Goal: Task Accomplishment & Management: Use online tool/utility

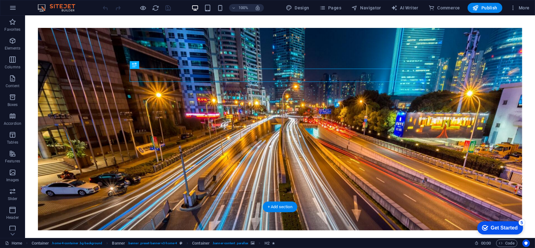
scroll to position [31, 0]
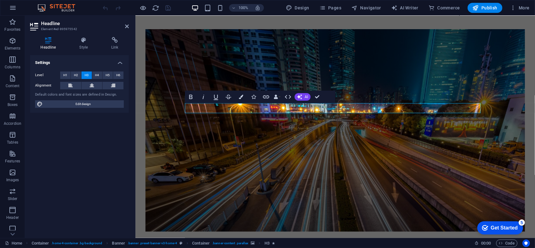
click at [253, 134] on figure at bounding box center [334, 130] width 379 height 202
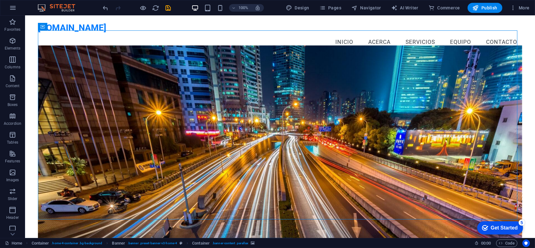
scroll to position [0, 0]
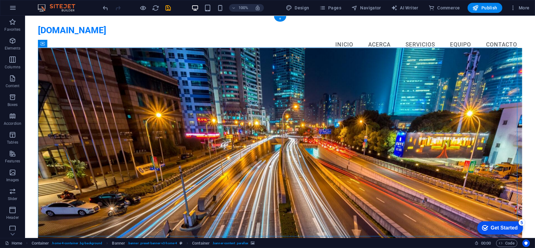
click at [339, 95] on figure at bounding box center [280, 149] width 484 height 202
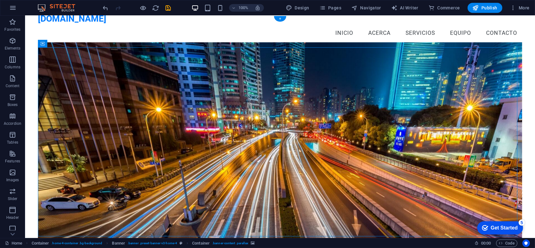
scroll to position [31, 0]
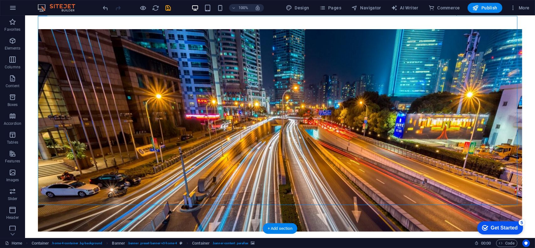
click at [359, 81] on figure at bounding box center [280, 130] width 484 height 202
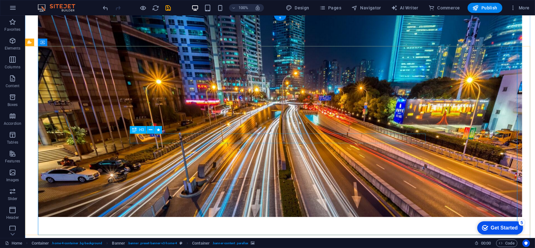
scroll to position [63, 0]
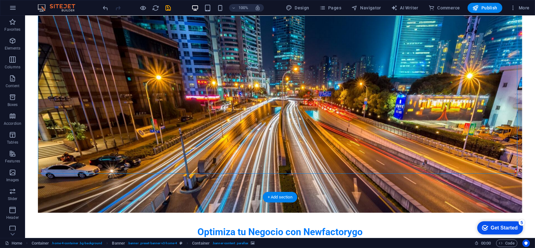
click at [340, 131] on figure at bounding box center [280, 111] width 484 height 202
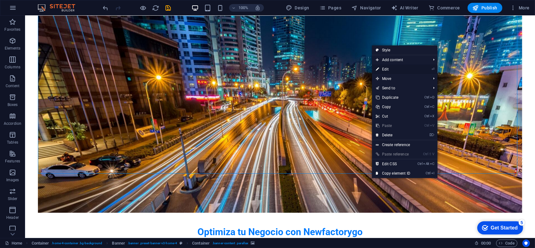
click at [398, 69] on link "⏎ Edit" at bounding box center [393, 69] width 42 height 9
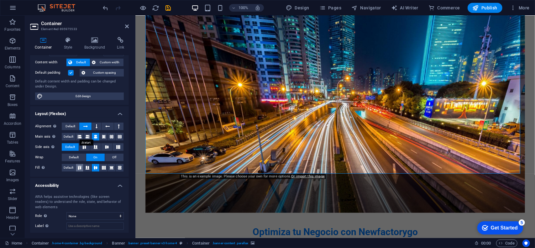
scroll to position [2, 0]
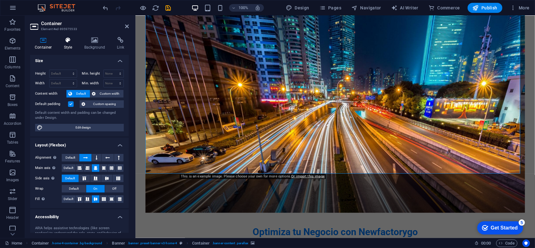
click at [76, 49] on h4 "Style" at bounding box center [69, 43] width 20 height 13
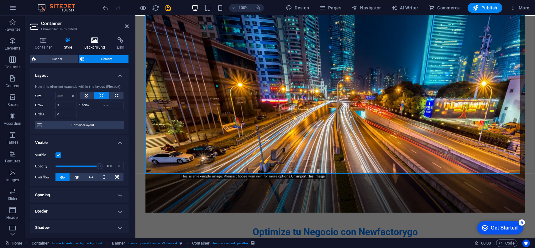
click at [94, 42] on icon at bounding box center [95, 40] width 30 height 6
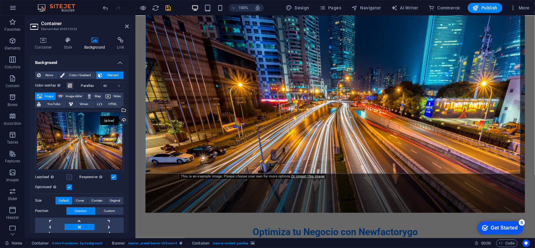
click at [121, 118] on div "Upload" at bounding box center [122, 120] width 9 height 9
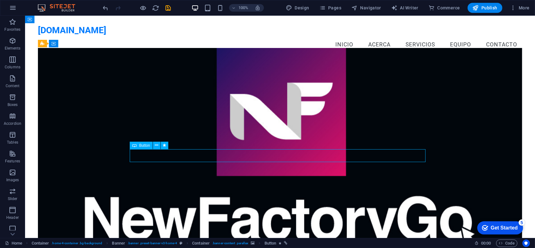
drag, startPoint x: 220, startPoint y: 156, endPoint x: 329, endPoint y: 161, distance: 109.1
click at [429, 100] on figure at bounding box center [280, 149] width 484 height 202
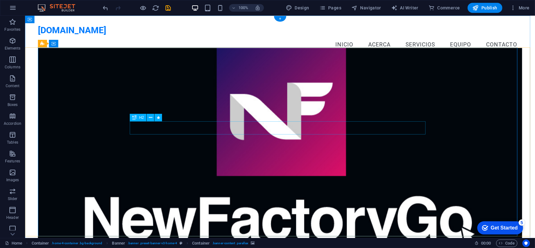
drag, startPoint x: 322, startPoint y: 125, endPoint x: 314, endPoint y: 173, distance: 47.8
drag, startPoint x: 199, startPoint y: 123, endPoint x: 208, endPoint y: 125, distance: 8.6
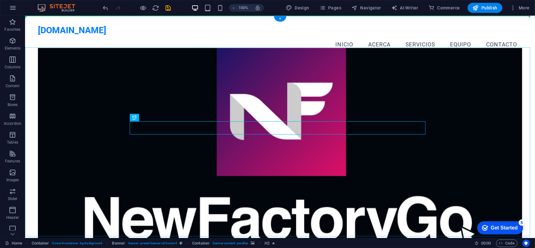
drag, startPoint x: 258, startPoint y: 130, endPoint x: 123, endPoint y: 127, distance: 135.6
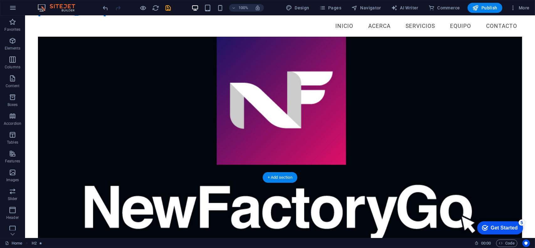
scroll to position [31, 0]
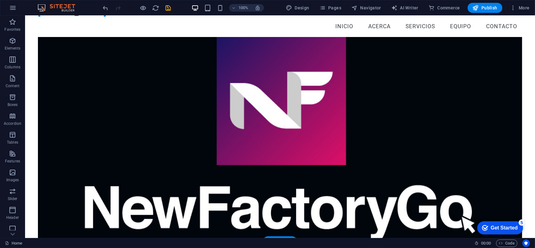
click at [134, 95] on figure at bounding box center [280, 138] width 484 height 202
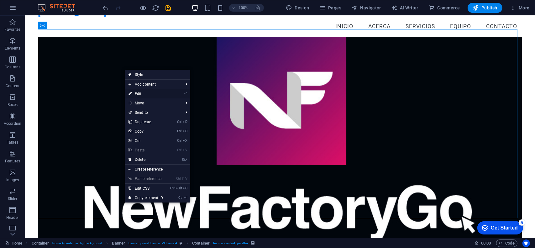
click at [142, 95] on link "⏎ Edit" at bounding box center [146, 93] width 42 height 9
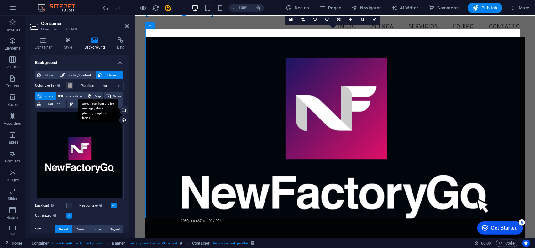
click at [123, 111] on div "Select files from the file manager, stock photos, or upload file(s)" at bounding box center [122, 110] width 9 height 9
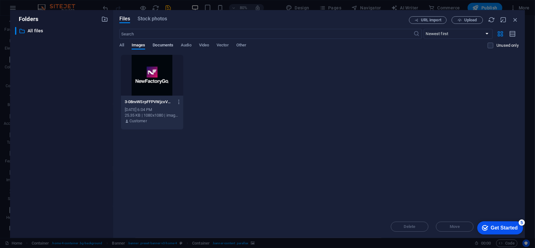
click at [161, 47] on span "Documents" at bounding box center [163, 45] width 21 height 9
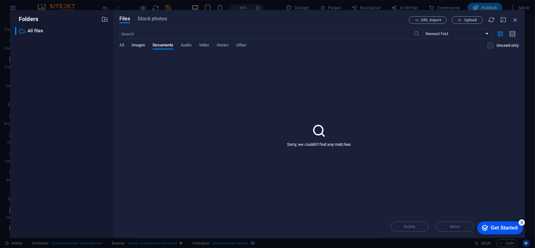
click at [140, 44] on span "Images" at bounding box center [139, 45] width 14 height 9
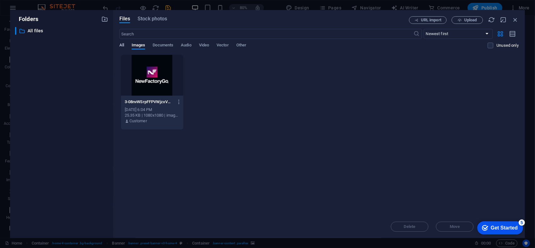
click at [122, 44] on span "All" at bounding box center [121, 45] width 5 height 9
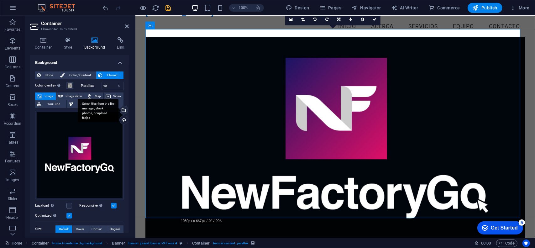
click at [122, 111] on div "Select files from the file manager, stock photos, or upload file(s)" at bounding box center [122, 110] width 9 height 9
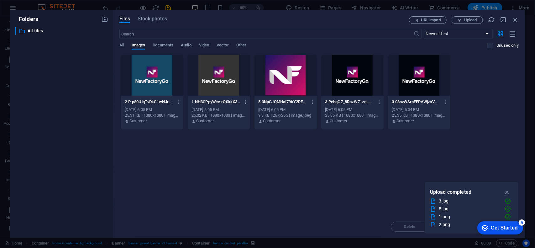
click at [165, 64] on div at bounding box center [152, 75] width 62 height 41
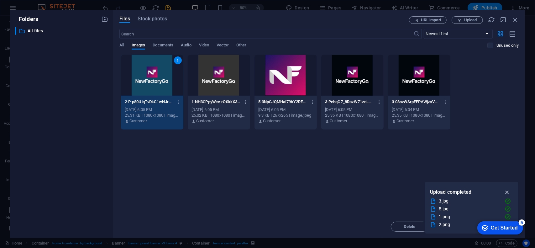
click at [509, 192] on icon "button" at bounding box center [506, 192] width 7 height 7
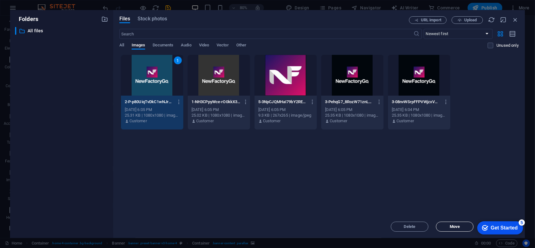
click at [459, 227] on span "Move" at bounding box center [454, 227] width 10 height 4
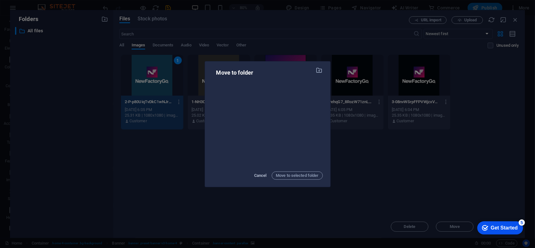
click at [260, 172] on span "Cancel" at bounding box center [260, 176] width 13 height 8
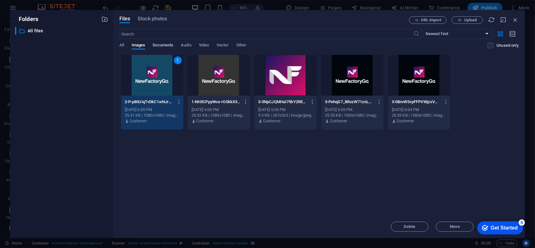
click at [153, 47] on span "Documents" at bounding box center [163, 45] width 21 height 9
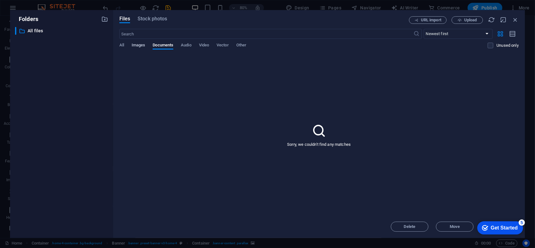
click at [136, 46] on span "Images" at bounding box center [139, 45] width 14 height 9
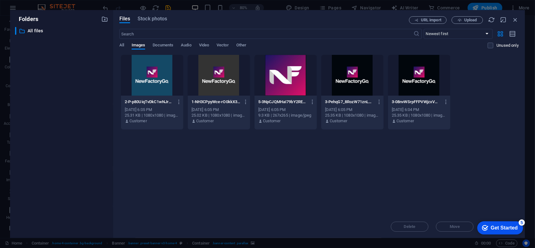
click at [147, 82] on div at bounding box center [152, 75] width 62 height 41
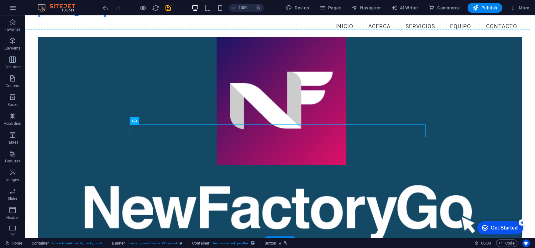
drag, startPoint x: 318, startPoint y: 130, endPoint x: 312, endPoint y: 138, distance: 10.2
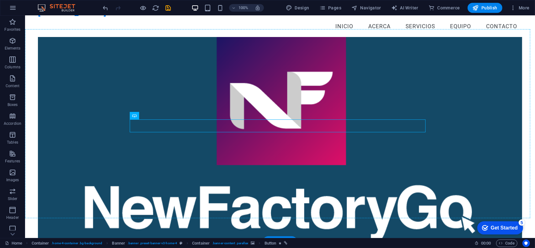
drag, startPoint x: 282, startPoint y: 127, endPoint x: 282, endPoint y: 151, distance: 23.5
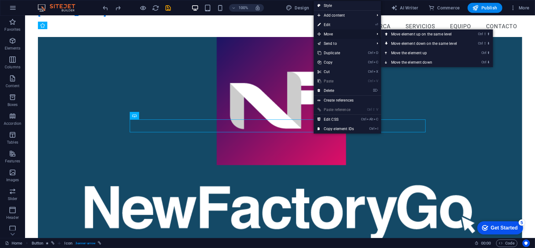
click at [324, 34] on span "Move" at bounding box center [343, 33] width 58 height 9
click at [405, 61] on link "Ctrl ⬇ Move the element down" at bounding box center [425, 62] width 88 height 9
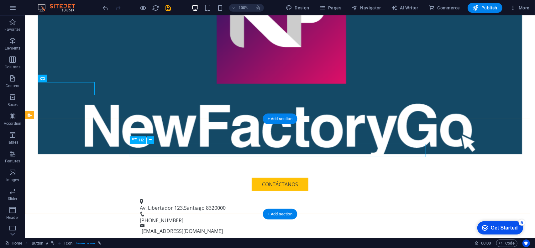
scroll to position [157, 0]
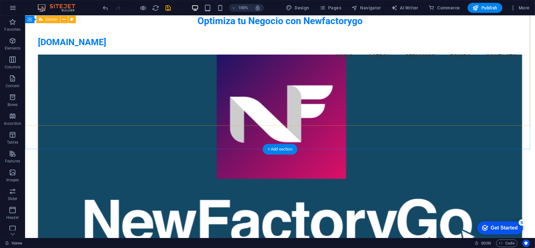
scroll to position [0, 0]
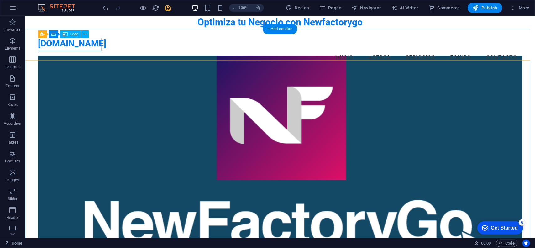
click at [57, 43] on div "[DOMAIN_NAME]" at bounding box center [280, 43] width 484 height 13
click at [85, 36] on icon at bounding box center [84, 34] width 3 height 7
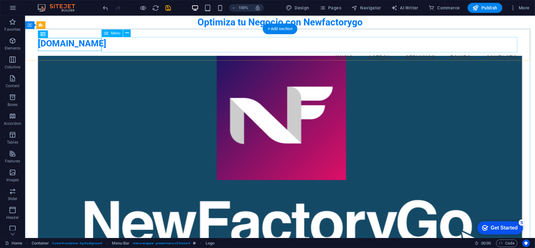
click at [343, 50] on nav "Inicio Acerca Servicios Equipo Contacto" at bounding box center [280, 58] width 484 height 16
click at [375, 50] on nav "Inicio Acerca Servicios Equipo Contacto" at bounding box center [280, 58] width 484 height 16
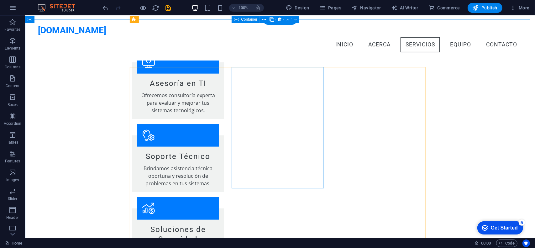
scroll to position [438, 0]
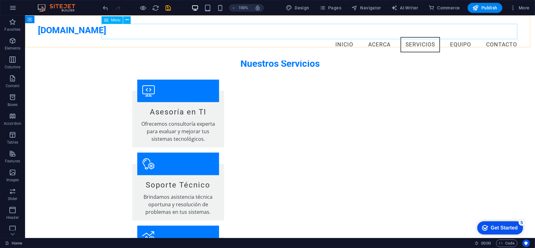
click at [465, 37] on nav "Inicio Acerca Servicios Equipo Contacto" at bounding box center [280, 45] width 484 height 16
click at [459, 37] on nav "Inicio Acerca Servicios Equipo Contacto" at bounding box center [280, 45] width 484 height 16
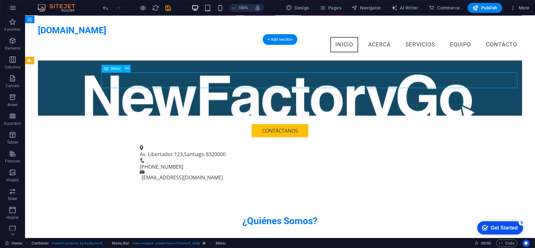
scroll to position [156, 0]
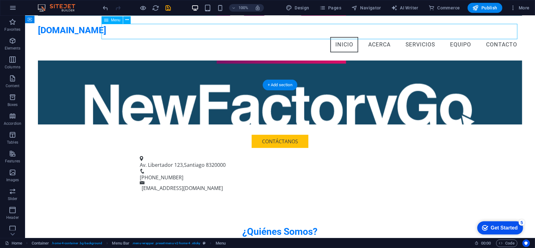
click at [448, 37] on nav "Inicio Acerca Servicios Equipo Contacto" at bounding box center [280, 45] width 484 height 16
select select
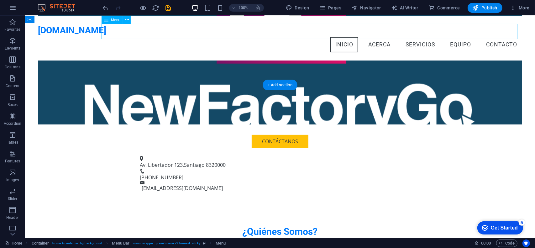
select select
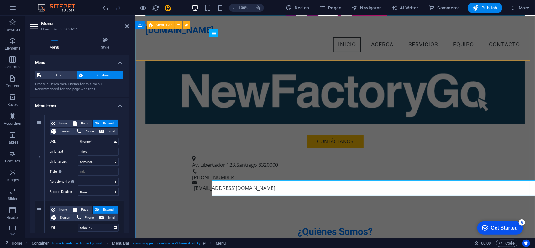
scroll to position [0, 0]
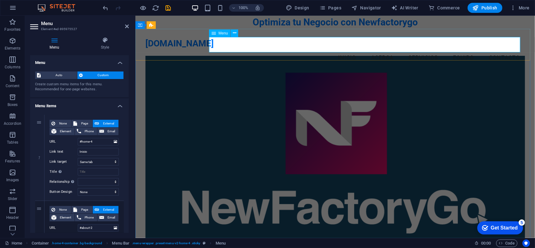
click at [450, 50] on nav "Inicio Acerca Servicios Equipo Contacto" at bounding box center [334, 58] width 379 height 16
click at [398, 50] on nav "Inicio Acerca Servicios Equipo Contacto" at bounding box center [334, 58] width 379 height 16
click at [219, 31] on span "Menu" at bounding box center [222, 33] width 9 height 4
click at [220, 35] on span "Menu" at bounding box center [222, 33] width 9 height 4
click at [236, 33] on icon at bounding box center [234, 33] width 3 height 7
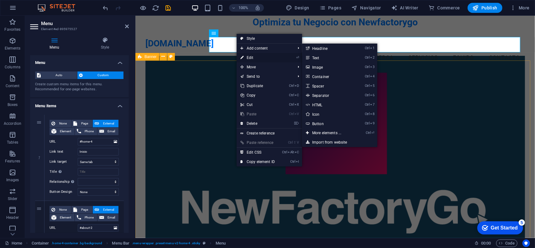
click at [260, 55] on link "⏎ Edit" at bounding box center [257, 57] width 42 height 9
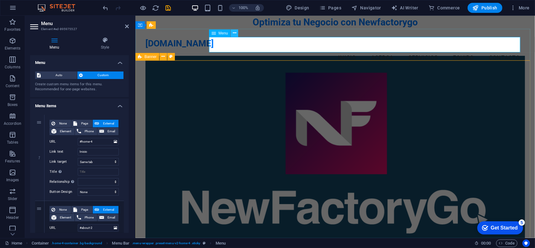
click at [234, 32] on icon at bounding box center [234, 33] width 3 height 7
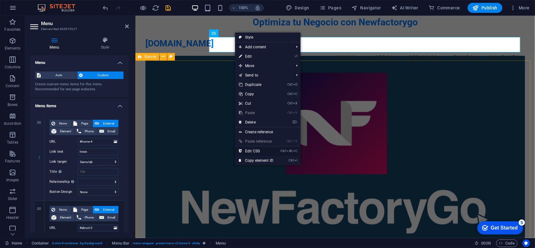
click at [260, 152] on link "Ctrl Alt C Edit CSS" at bounding box center [256, 150] width 42 height 9
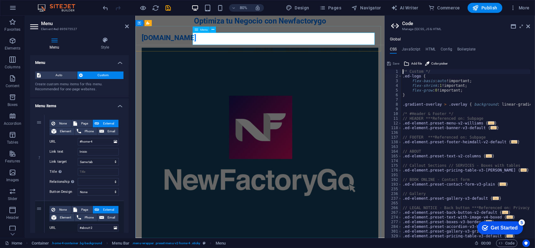
click at [246, 50] on nav "Inicio Acerca Servicios Equipo Contacto" at bounding box center [291, 58] width 296 height 16
click at [302, 50] on nav "Inicio Acerca Servicios Equipo Contacto" at bounding box center [291, 58] width 296 height 16
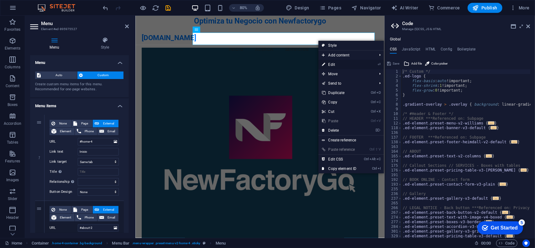
click at [342, 62] on link "⏎ Edit" at bounding box center [339, 64] width 42 height 9
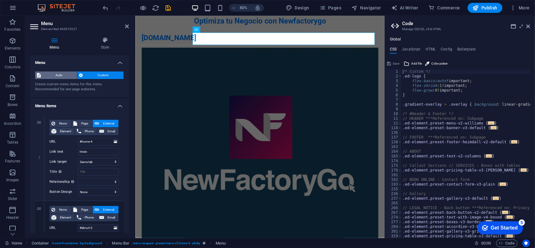
click at [58, 72] on span "Auto" at bounding box center [59, 75] width 33 height 8
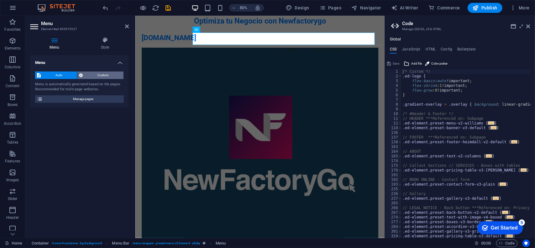
click at [98, 75] on span "Custom" at bounding box center [103, 75] width 37 height 8
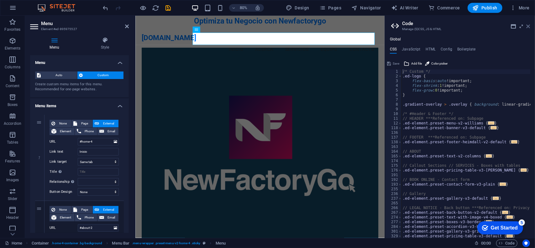
click at [529, 27] on icon at bounding box center [528, 26] width 4 height 5
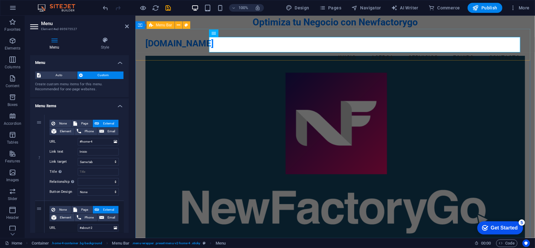
click at [453, 30] on div "[DOMAIN_NAME] Menu Inicio Acerca Servicios Equipo Contacto" at bounding box center [334, 51] width 399 height 45
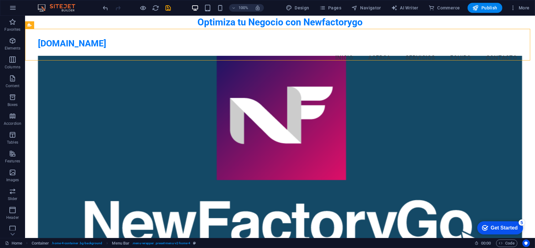
click at [282, 106] on figure at bounding box center [280, 152] width 484 height 194
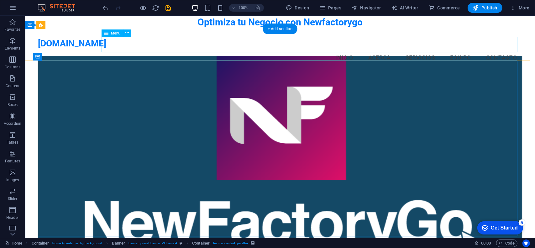
click at [449, 50] on nav "Inicio Acerca Servicios Equipo Contacto" at bounding box center [280, 58] width 484 height 16
click at [126, 34] on icon at bounding box center [126, 33] width 3 height 7
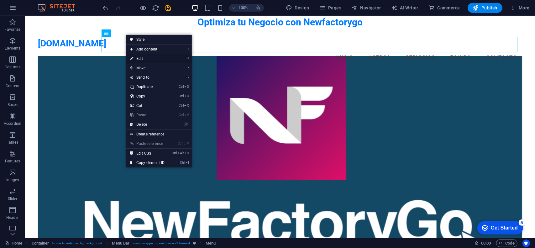
click at [159, 60] on link "⏎ Edit" at bounding box center [147, 58] width 42 height 9
select select
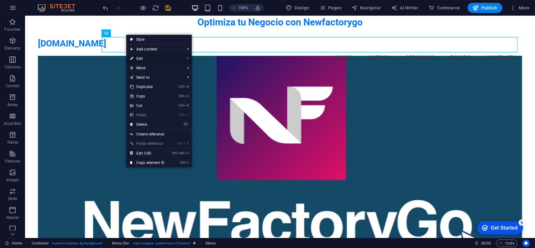
select select
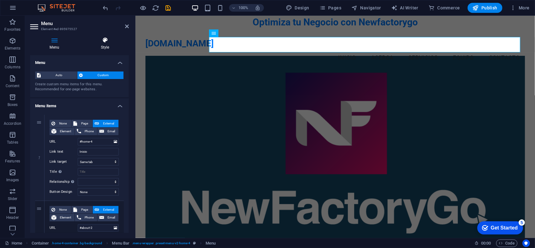
click at [98, 45] on h4 "Style" at bounding box center [105, 43] width 48 height 13
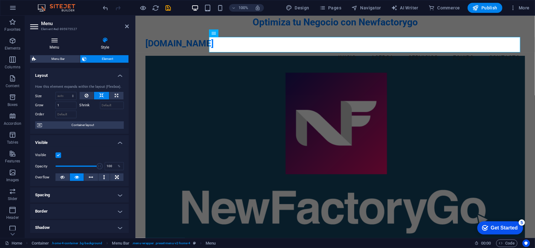
click at [47, 41] on icon at bounding box center [54, 40] width 49 height 6
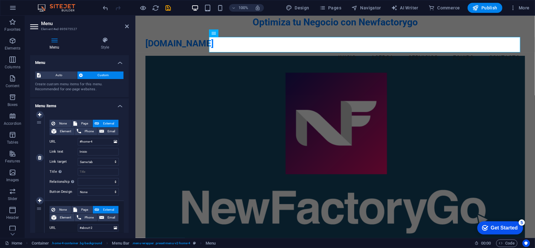
click at [99, 122] on button "External" at bounding box center [106, 124] width 26 height 8
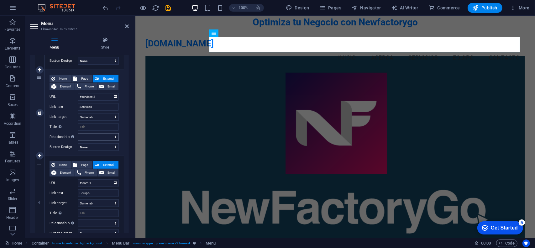
scroll to position [219, 0]
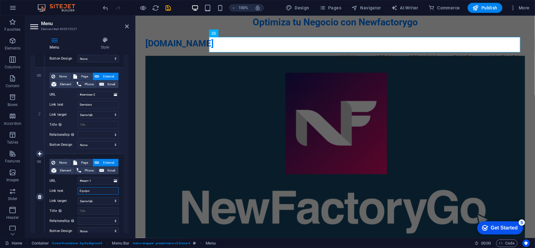
click at [98, 193] on input "Equipo" at bounding box center [98, 191] width 41 height 8
drag, startPoint x: 100, startPoint y: 192, endPoint x: 66, endPoint y: 188, distance: 34.8
click at [66, 188] on div "Link text Equipo" at bounding box center [83, 191] width 69 height 8
type input "Productos"
select select
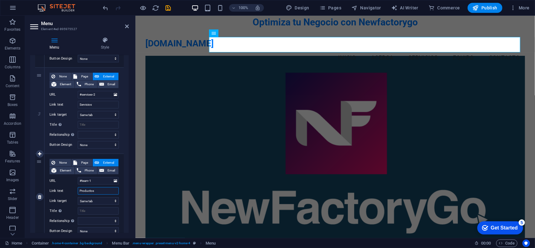
select select
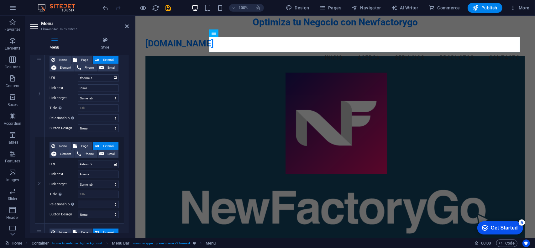
scroll to position [0, 0]
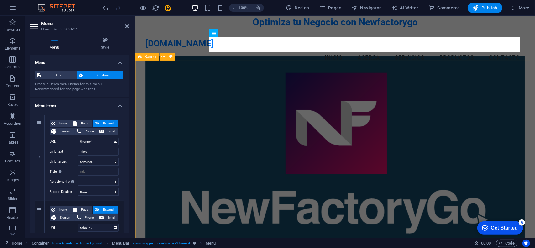
type input "Productos"
click at [386, 71] on figure at bounding box center [334, 152] width 379 height 194
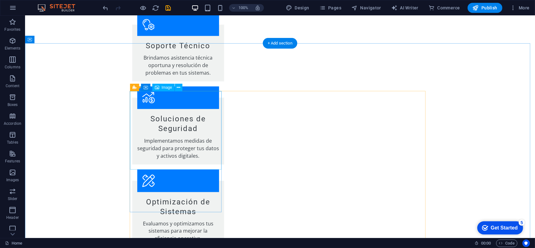
scroll to position [595, 0]
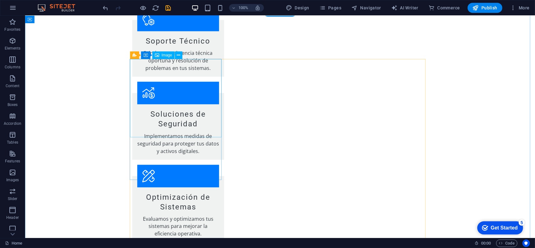
click at [160, 57] on div "Image" at bounding box center [163, 55] width 22 height 8
click at [162, 55] on span "Image" at bounding box center [167, 55] width 10 height 4
click at [178, 55] on icon at bounding box center [178, 55] width 3 height 7
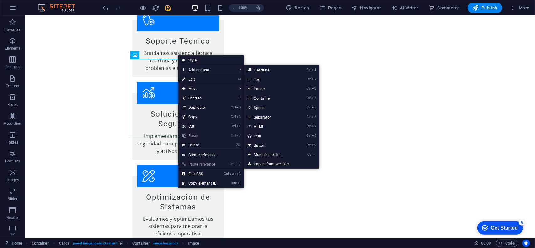
click at [193, 78] on link "⏎ Edit" at bounding box center [199, 79] width 42 height 9
select select "vw"
select select "px"
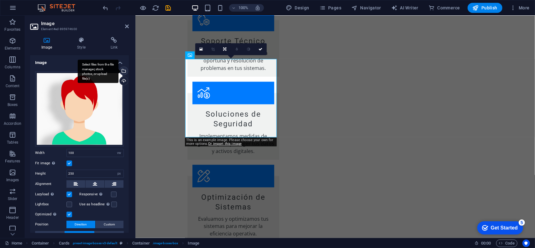
click at [122, 70] on div "Select files from the file manager, stock photos, or upload file(s)" at bounding box center [122, 71] width 9 height 9
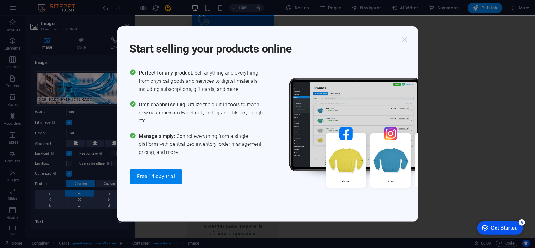
click at [406, 40] on icon "button" at bounding box center [404, 39] width 11 height 11
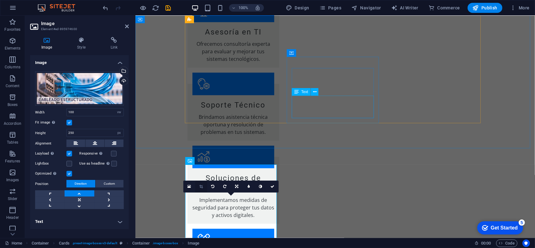
scroll to position [532, 0]
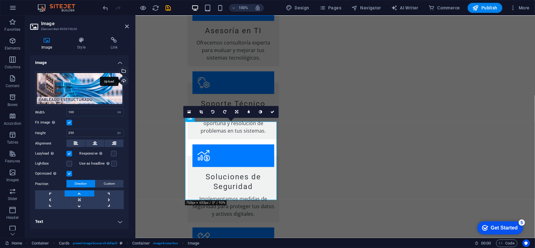
click at [127, 81] on div "Upload" at bounding box center [122, 81] width 9 height 9
click at [118, 69] on div "Select files from the file manager, stock photos, or upload file(s)" at bounding box center [98, 71] width 41 height 23
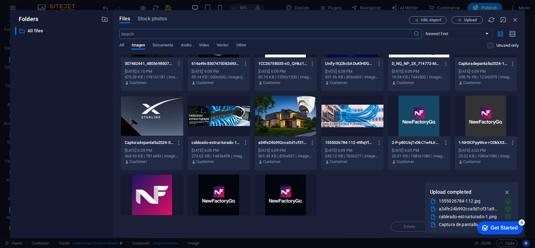
scroll to position [63, 0]
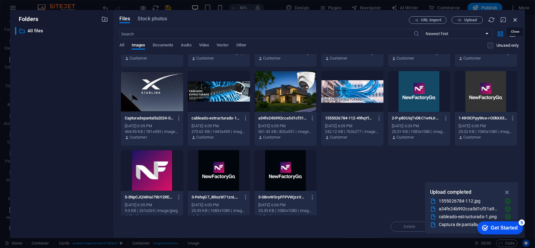
click at [514, 17] on icon "button" at bounding box center [514, 19] width 7 height 7
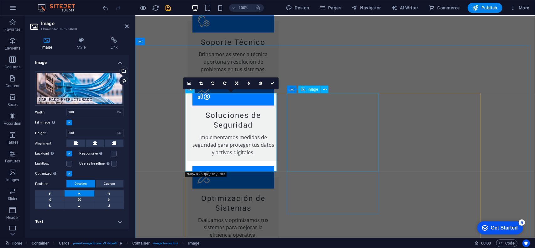
scroll to position [595, 0]
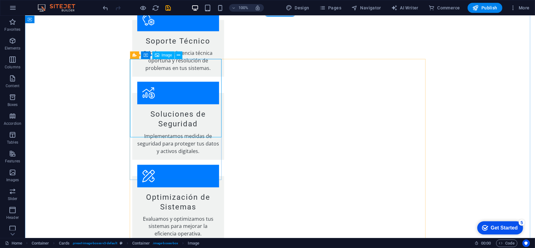
click at [175, 53] on button at bounding box center [179, 55] width 8 height 8
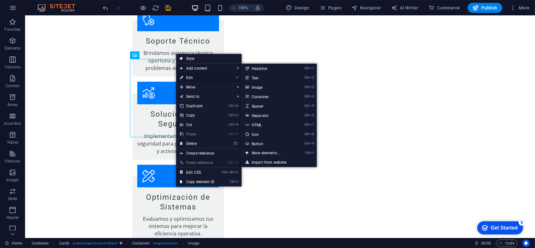
click at [194, 76] on link "⏎ Edit" at bounding box center [197, 77] width 42 height 9
select select "vw"
select select "px"
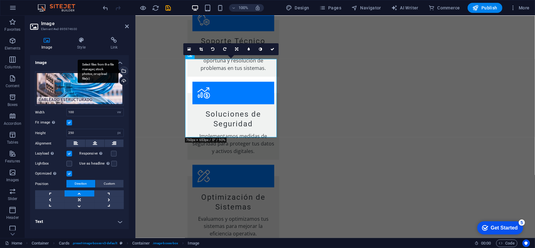
click at [125, 70] on div "Select files from the file manager, stock photos, or upload file(s)" at bounding box center [122, 71] width 9 height 9
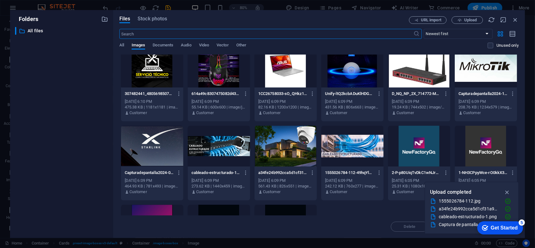
scroll to position [0, 0]
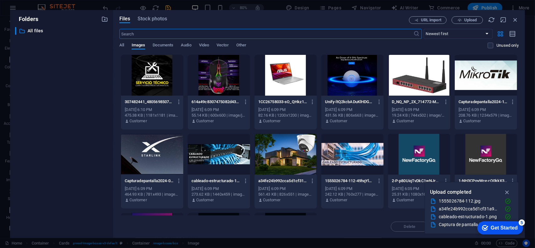
click at [468, 76] on div at bounding box center [485, 75] width 62 height 41
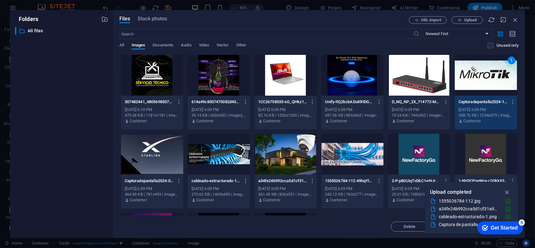
click at [476, 80] on div "1" at bounding box center [485, 75] width 62 height 41
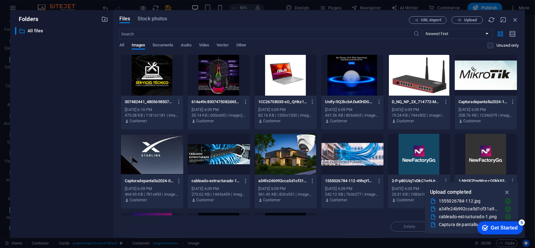
click at [476, 80] on div at bounding box center [485, 75] width 62 height 41
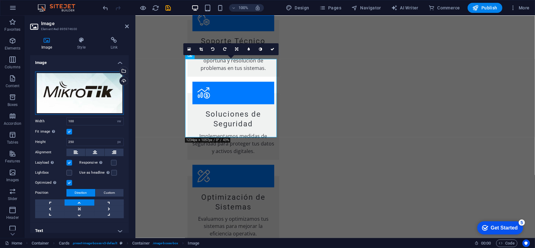
click at [98, 89] on div "Drag files here, click to choose files or select files from Files or our free s…" at bounding box center [79, 92] width 89 height 43
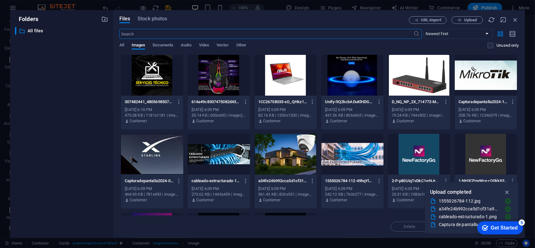
scroll to position [642, 0]
click at [469, 73] on div at bounding box center [485, 75] width 62 height 41
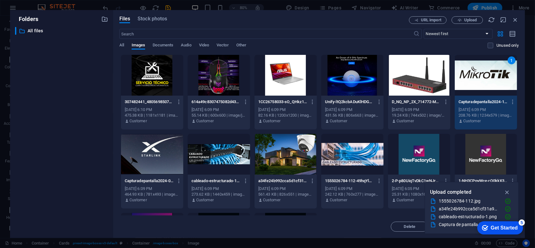
click at [422, 80] on div at bounding box center [419, 75] width 62 height 41
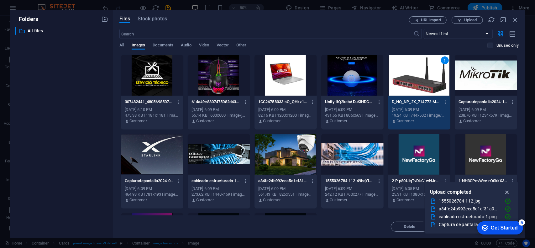
click at [506, 192] on icon "button" at bounding box center [506, 192] width 7 height 7
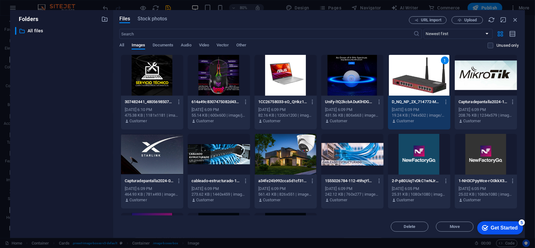
click at [491, 227] on div "Get Started" at bounding box center [503, 228] width 27 height 6
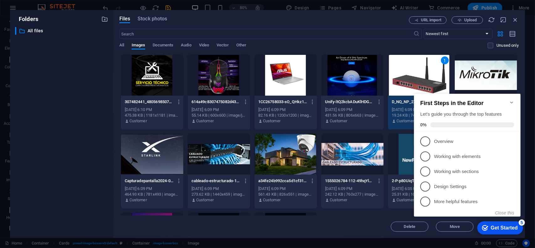
click at [371, 84] on div at bounding box center [352, 75] width 62 height 41
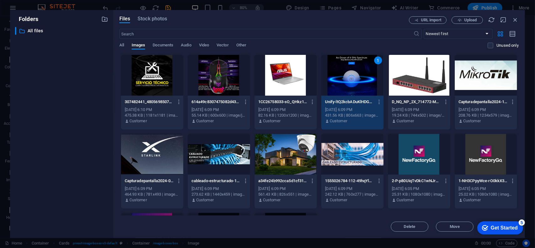
click at [415, 80] on div at bounding box center [419, 75] width 62 height 41
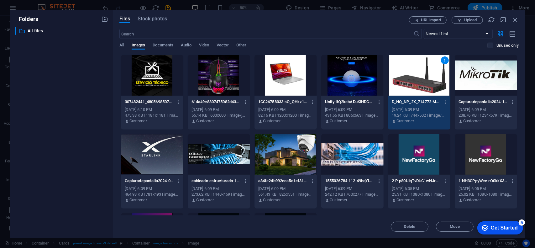
click at [418, 74] on div "1" at bounding box center [419, 75] width 62 height 41
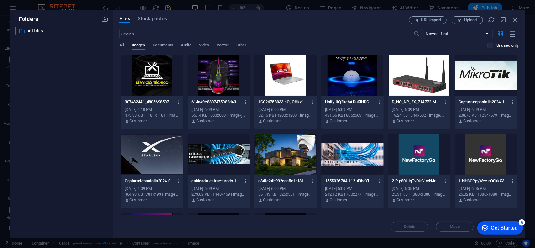
click at [418, 74] on div at bounding box center [419, 75] width 62 height 41
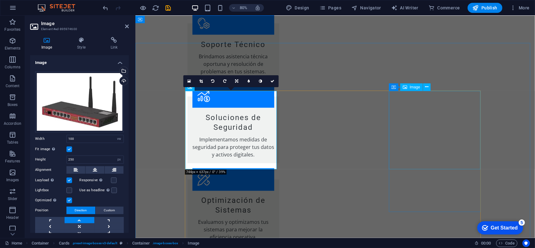
scroll to position [595, 0]
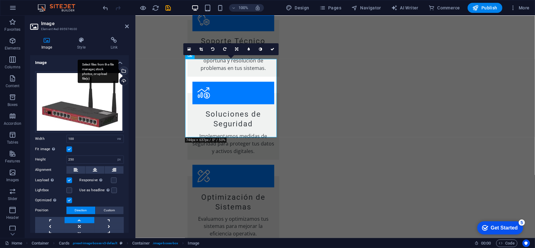
click at [125, 71] on div "Select files from the file manager, stock photos, or upload file(s)" at bounding box center [122, 71] width 9 height 9
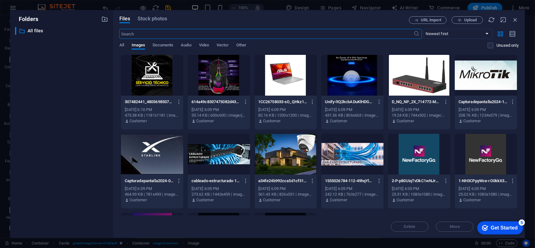
scroll to position [642, 0]
click at [398, 79] on div at bounding box center [419, 75] width 62 height 41
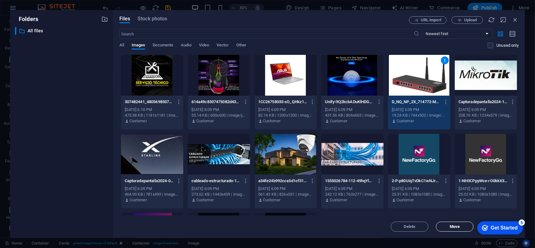
click at [448, 226] on span "Move" at bounding box center [454, 227] width 32 height 4
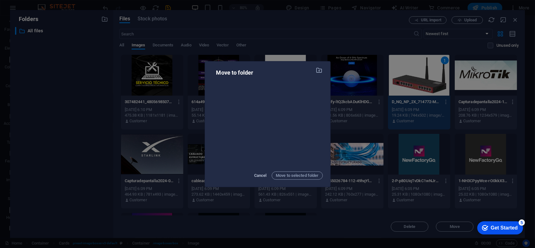
click at [255, 176] on span "Cancel" at bounding box center [260, 176] width 13 height 8
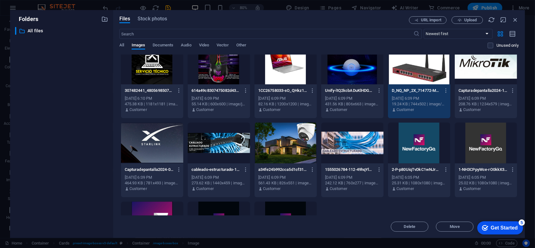
scroll to position [9, 0]
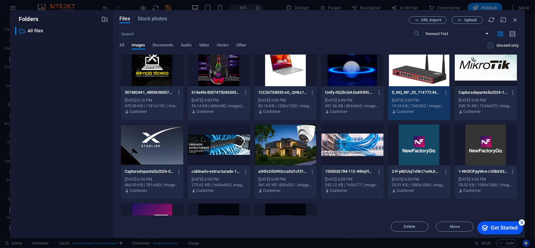
click at [411, 78] on div "1" at bounding box center [419, 65] width 62 height 41
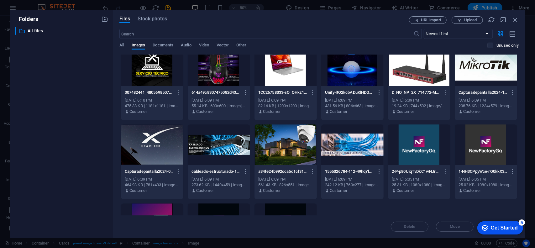
click at [411, 78] on div at bounding box center [419, 65] width 62 height 41
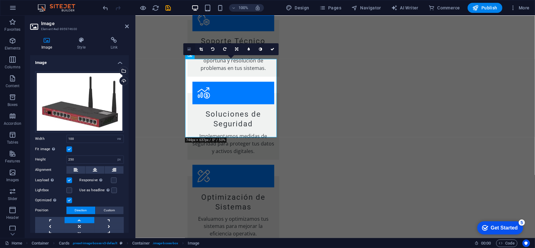
click at [186, 52] on link at bounding box center [189, 49] width 12 height 12
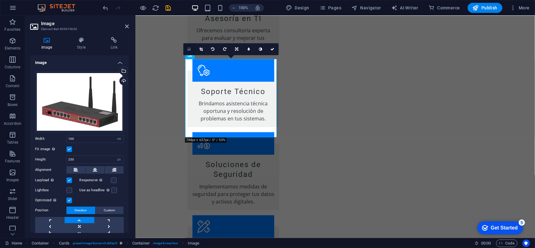
scroll to position [642, 0]
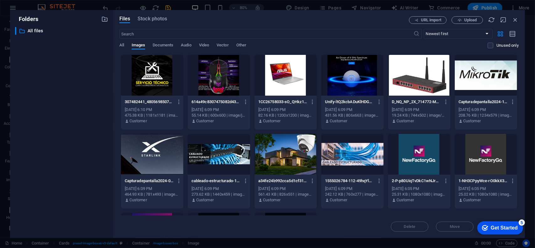
click at [394, 78] on div at bounding box center [419, 75] width 62 height 41
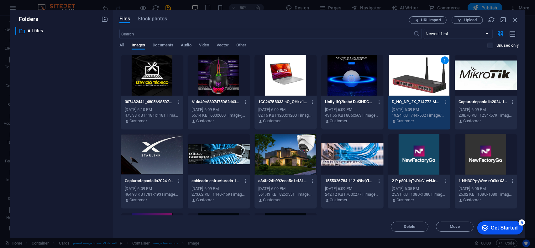
click at [394, 78] on div "1" at bounding box center [419, 75] width 62 height 41
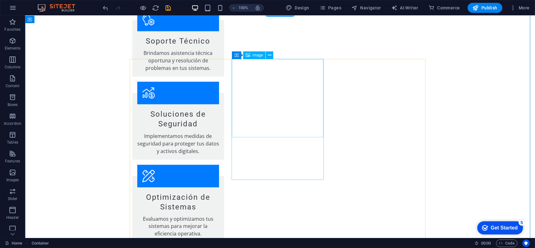
click at [268, 54] on icon at bounding box center [269, 55] width 3 height 7
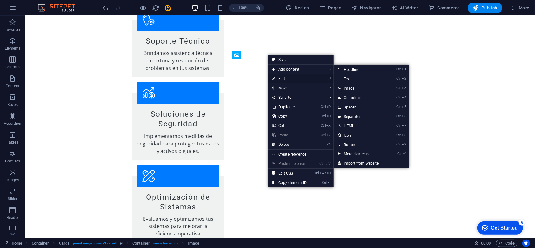
click at [281, 77] on link "⏎ Edit" at bounding box center [289, 78] width 42 height 9
select select "vw"
select select "px"
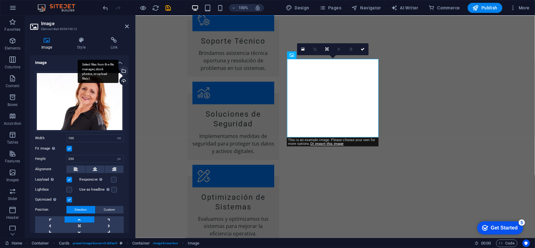
click at [118, 73] on div "Select files from the file manager, stock photos, or upload file(s)" at bounding box center [98, 71] width 41 height 23
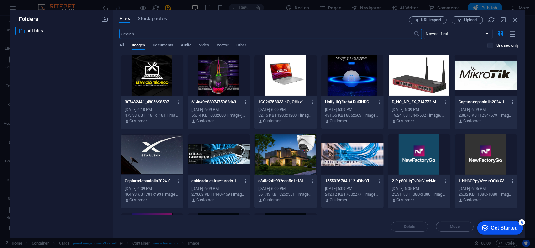
scroll to position [642, 0]
click at [423, 75] on div at bounding box center [419, 75] width 62 height 41
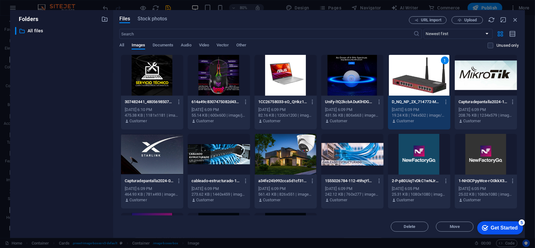
click at [423, 75] on div "1" at bounding box center [419, 75] width 62 height 41
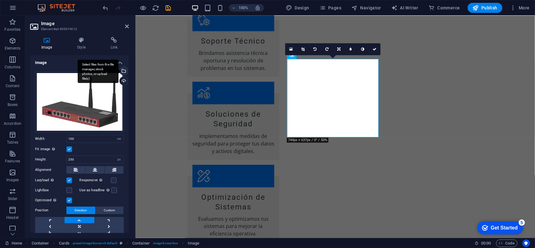
click at [123, 69] on div "Select files from the file manager, stock photos, or upload file(s)" at bounding box center [122, 71] width 9 height 9
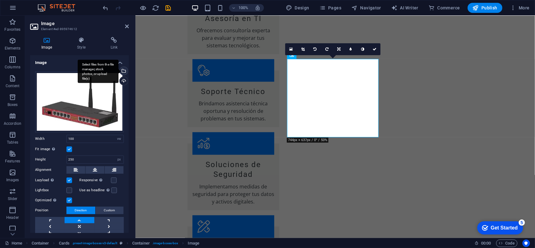
scroll to position [642, 0]
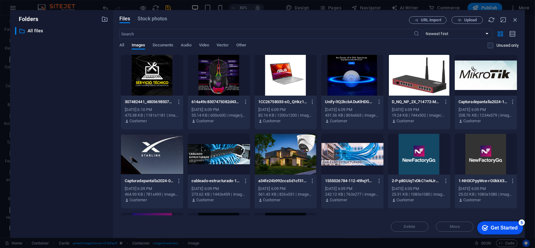
click at [475, 80] on div at bounding box center [485, 75] width 62 height 41
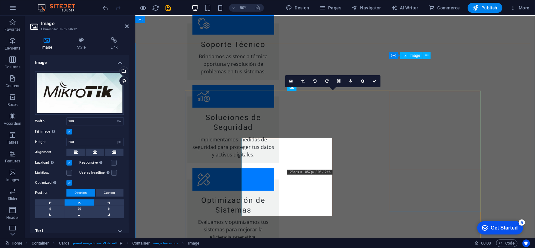
scroll to position [595, 0]
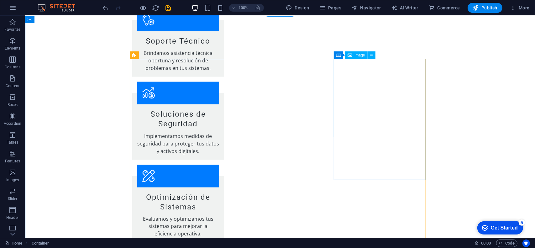
click at [369, 55] on button at bounding box center [372, 55] width 8 height 8
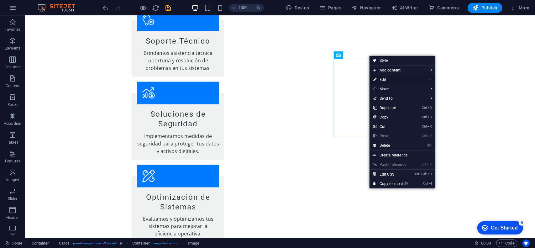
click at [387, 78] on link "⏎ Edit" at bounding box center [390, 79] width 42 height 9
select select "vw"
select select "px"
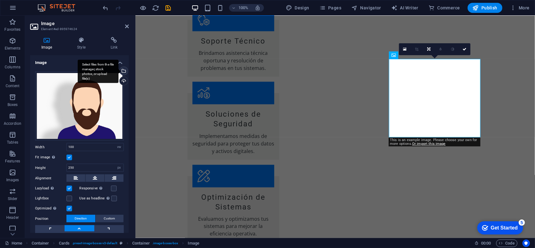
click at [127, 70] on div "Select files from the file manager, stock photos, or upload file(s)" at bounding box center [122, 71] width 9 height 9
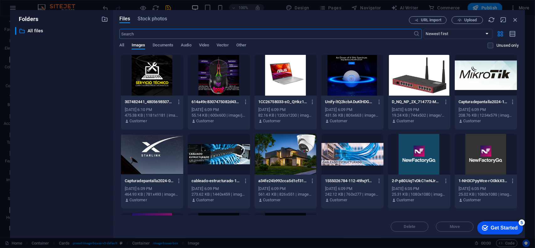
scroll to position [642, 0]
click at [279, 73] on div at bounding box center [285, 75] width 62 height 41
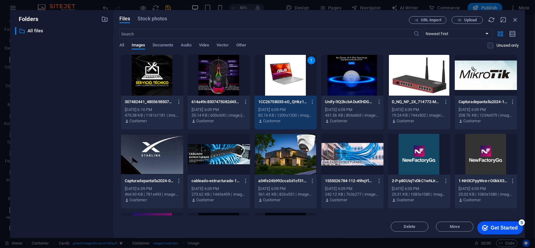
click at [279, 73] on div "1" at bounding box center [285, 75] width 62 height 41
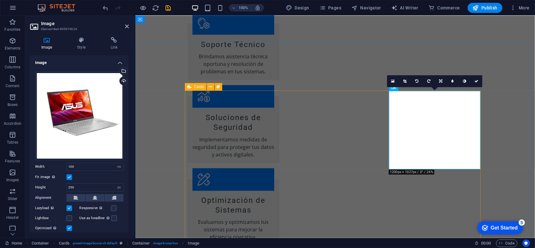
scroll to position [595, 0]
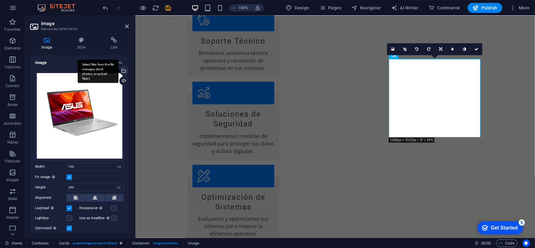
click at [126, 70] on div "Select files from the file manager, stock photos, or upload file(s)" at bounding box center [122, 71] width 9 height 9
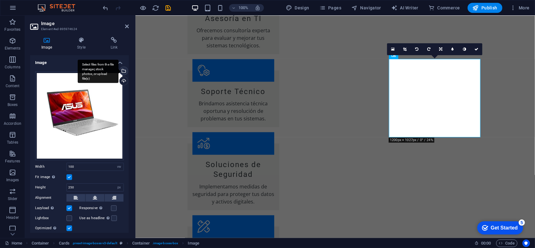
scroll to position [642, 0]
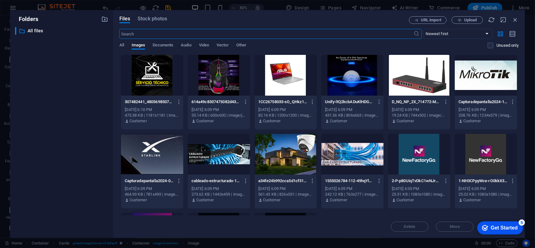
click at [281, 80] on div at bounding box center [285, 75] width 62 height 41
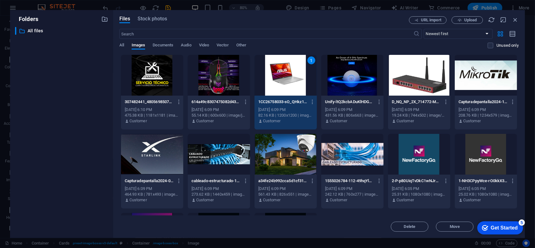
click at [285, 76] on div "1" at bounding box center [285, 75] width 62 height 41
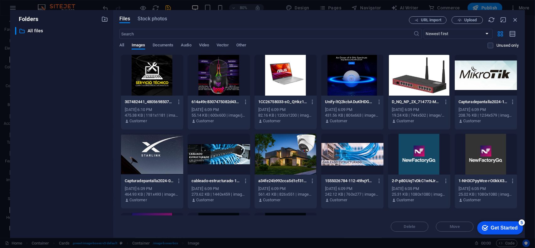
click at [285, 76] on div at bounding box center [285, 75] width 62 height 41
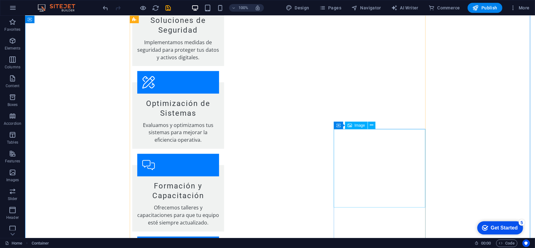
scroll to position [689, 0]
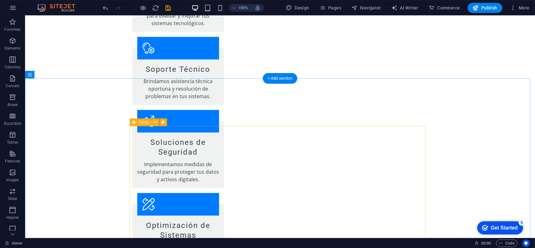
scroll to position [563, 0]
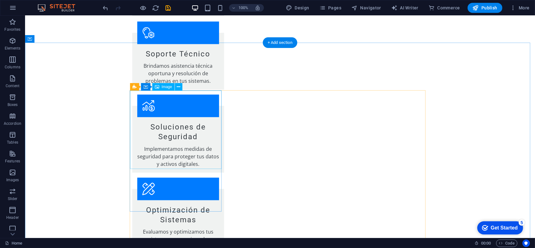
click at [179, 87] on icon at bounding box center [178, 87] width 3 height 7
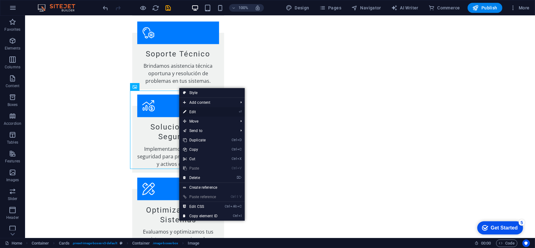
click at [190, 114] on link "⏎ Edit" at bounding box center [200, 111] width 42 height 9
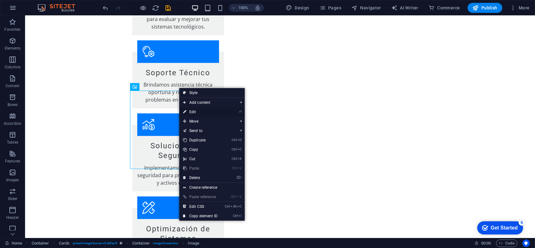
select select "vw"
select select "px"
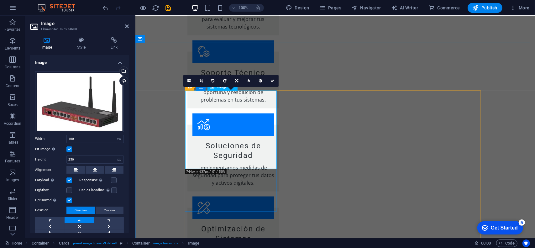
click at [237, 78] on link at bounding box center [237, 81] width 12 height 12
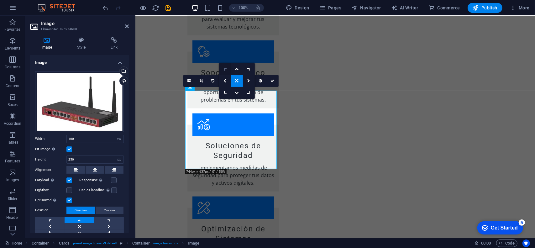
click at [225, 69] on icon at bounding box center [224, 68] width 5 height 5
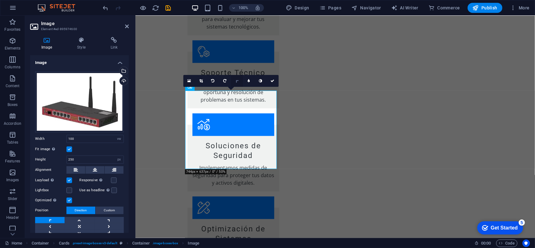
click at [238, 81] on icon at bounding box center [236, 80] width 5 height 5
click at [250, 92] on icon at bounding box center [248, 92] width 5 height 5
click at [238, 81] on icon at bounding box center [236, 80] width 5 height 5
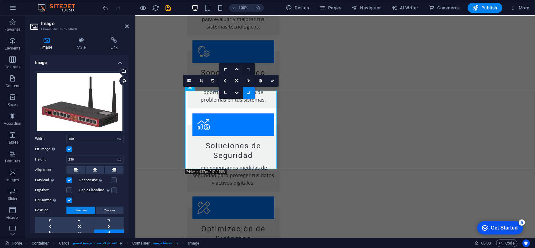
click at [247, 72] on link at bounding box center [249, 69] width 12 height 12
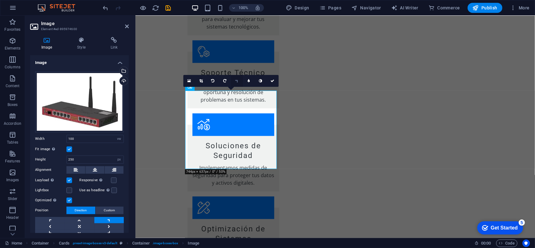
click at [237, 81] on icon at bounding box center [236, 80] width 5 height 5
click at [224, 92] on icon at bounding box center [224, 92] width 5 height 5
click at [236, 80] on icon at bounding box center [236, 80] width 5 height 5
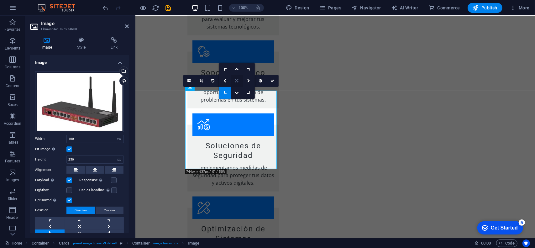
click at [238, 80] on link at bounding box center [237, 81] width 12 height 12
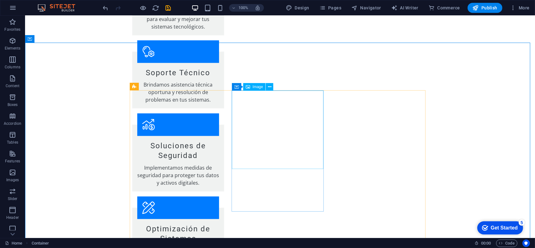
click at [267, 86] on button at bounding box center [270, 87] width 8 height 8
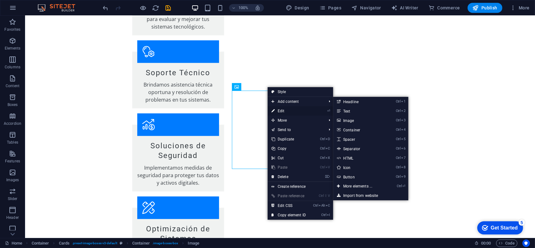
click at [287, 111] on link "⏎ Edit" at bounding box center [288, 110] width 42 height 9
select select "vw"
select select "px"
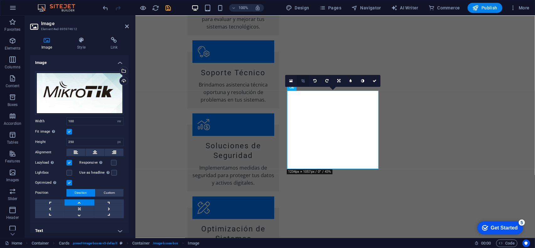
click at [305, 80] on link at bounding box center [303, 81] width 12 height 12
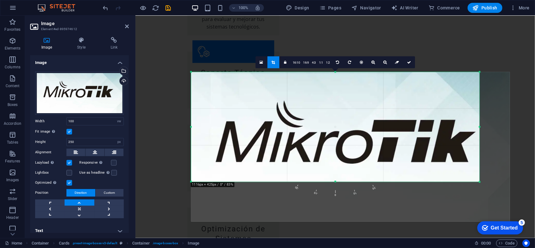
drag, startPoint x: 495, startPoint y: 201, endPoint x: 464, endPoint y: 161, distance: 50.9
click at [464, 161] on div "180 170 160 150 140 130 120 110 100 90 80 70 60 50 40 30 20 10 0 -10 -20 -30 -4…" at bounding box center [335, 127] width 288 height 110
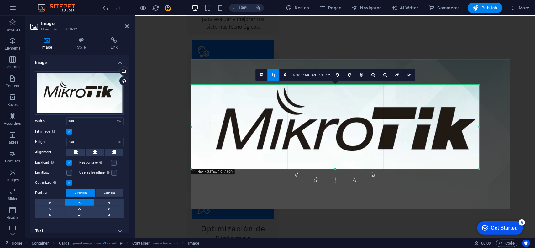
drag, startPoint x: 479, startPoint y: 72, endPoint x: 478, endPoint y: 98, distance: 25.7
click at [478, 98] on div "180 170 160 150 140 130 120 110 100 90 80 70 60 50 40 30 20 10 0 -10 -20 -30 -4…" at bounding box center [335, 127] width 288 height 85
click at [500, 153] on div at bounding box center [350, 133] width 319 height 149
click at [409, 75] on icon at bounding box center [409, 75] width 4 height 4
type input "919"
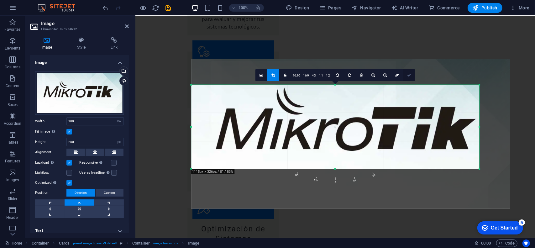
select select "px"
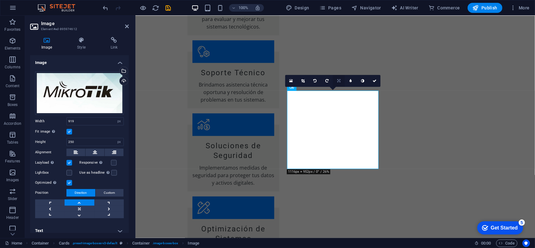
click at [338, 79] on icon at bounding box center [338, 81] width 3 height 4
drag, startPoint x: 349, startPoint y: 93, endPoint x: 214, endPoint y: 77, distance: 136.2
click at [349, 93] on icon at bounding box center [350, 92] width 5 height 5
click at [326, 80] on icon at bounding box center [326, 81] width 3 height 4
click at [314, 80] on icon at bounding box center [314, 81] width 3 height 4
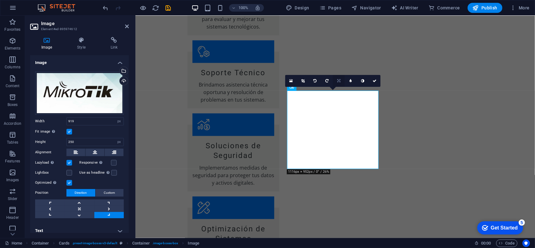
click at [338, 80] on icon at bounding box center [338, 81] width 3 height 4
click at [341, 70] on link at bounding box center [339, 69] width 12 height 12
click at [339, 81] on icon at bounding box center [339, 81] width 4 height 4
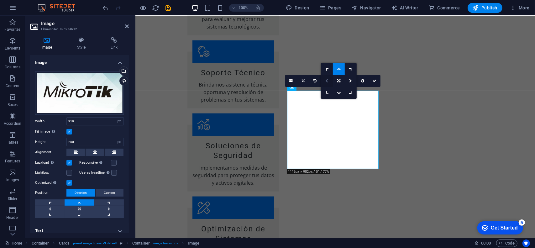
click at [326, 80] on icon at bounding box center [326, 81] width 3 height 4
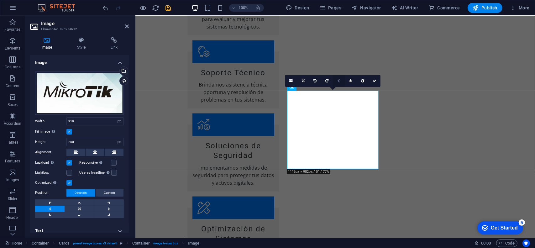
click at [337, 80] on icon at bounding box center [338, 81] width 3 height 4
drag, startPoint x: 321, startPoint y: 97, endPoint x: 192, endPoint y: 76, distance: 130.3
click at [321, 97] on link at bounding box center [327, 93] width 12 height 12
click at [339, 81] on icon at bounding box center [338, 80] width 5 height 5
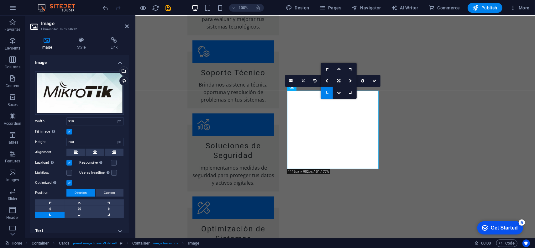
click at [329, 90] on link at bounding box center [327, 93] width 12 height 12
click at [338, 82] on icon at bounding box center [338, 80] width 5 height 5
click at [351, 71] on link at bounding box center [351, 69] width 12 height 12
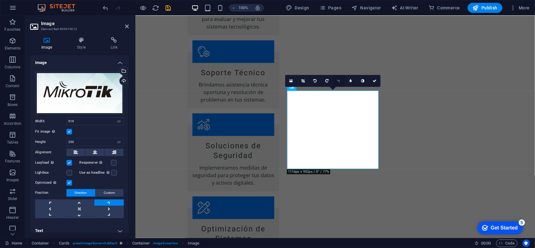
click at [340, 82] on icon at bounding box center [338, 80] width 5 height 5
click at [340, 78] on link at bounding box center [339, 81] width 12 height 12
click at [302, 80] on icon at bounding box center [302, 81] width 3 height 4
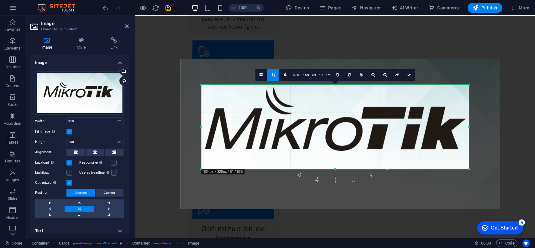
drag, startPoint x: 191, startPoint y: 127, endPoint x: 213, endPoint y: 129, distance: 22.4
click at [213, 129] on div "180 170 160 150 140 130 120 110 100 90 80 70 60 50 40 30 20 10 0 -10 -20 -30 -4…" at bounding box center [335, 127] width 268 height 84
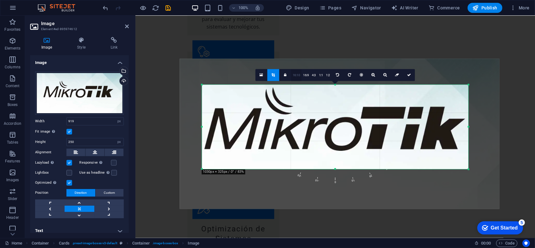
click at [297, 74] on link "16:10" at bounding box center [296, 75] width 11 height 12
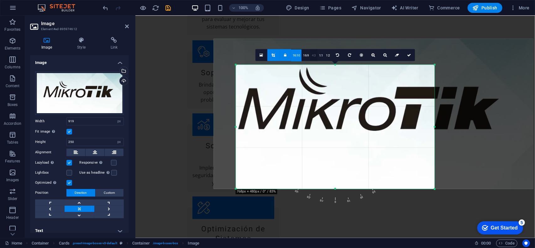
click at [317, 55] on link "4:3" at bounding box center [313, 55] width 7 height 12
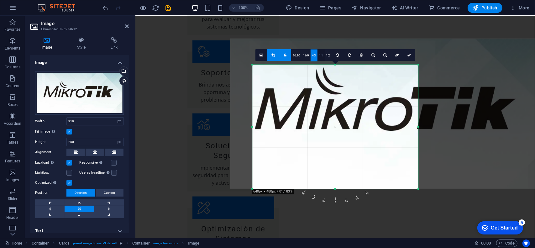
click at [321, 54] on link "1:1" at bounding box center [320, 55] width 7 height 12
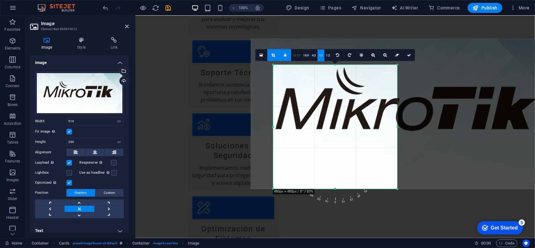
click at [298, 54] on link "16:10" at bounding box center [296, 55] width 11 height 12
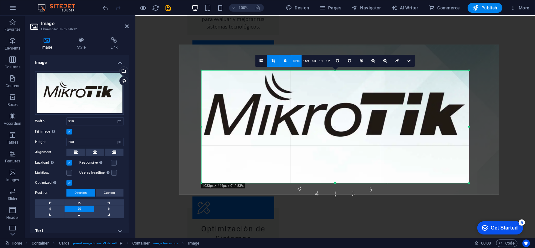
drag, startPoint x: 397, startPoint y: 127, endPoint x: 540, endPoint y: 124, distance: 143.2
click at [534, 124] on html "[DOMAIN_NAME] Home Favorites Elements Columns Content Boxes Accordion Tables Fe…" at bounding box center [267, 124] width 535 height 248
click at [407, 62] on icon at bounding box center [409, 61] width 4 height 4
type input "853"
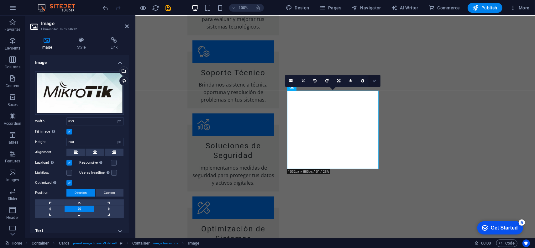
click at [372, 80] on icon at bounding box center [374, 81] width 4 height 4
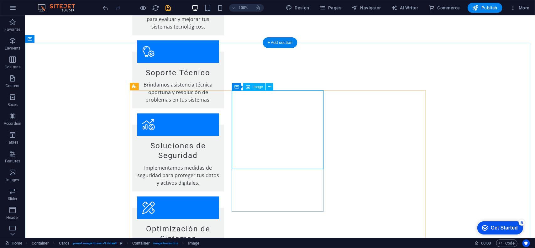
click at [255, 86] on span "Image" at bounding box center [257, 87] width 10 height 4
click at [269, 88] on icon at bounding box center [269, 87] width 3 height 7
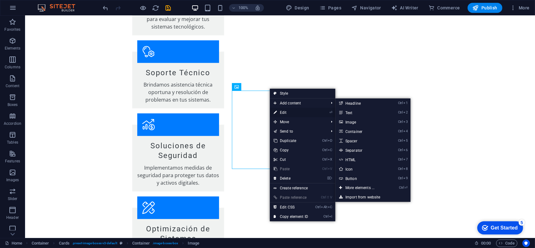
click at [288, 112] on link "⏎ Edit" at bounding box center [291, 112] width 42 height 9
select select "px"
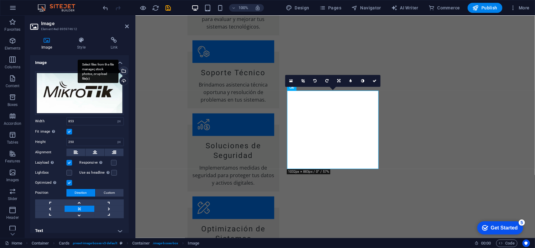
click at [125, 70] on div "Select files from the file manager, stock photos, or upload file(s)" at bounding box center [122, 71] width 9 height 9
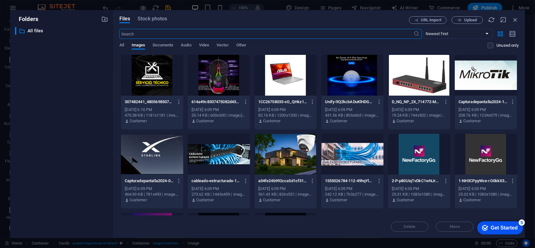
scroll to position [611, 0]
click at [149, 157] on div at bounding box center [152, 154] width 62 height 41
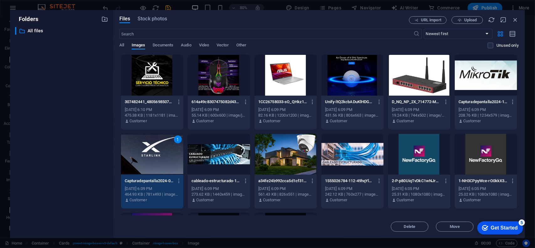
click at [152, 154] on div "1" at bounding box center [152, 154] width 62 height 41
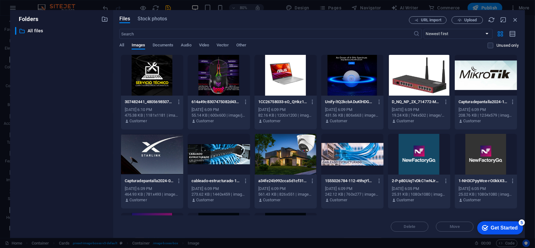
click at [152, 154] on div at bounding box center [152, 154] width 62 height 41
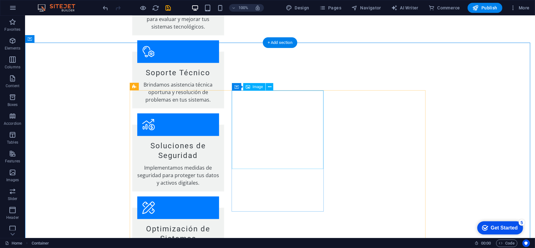
click at [272, 87] on button at bounding box center [270, 87] width 8 height 8
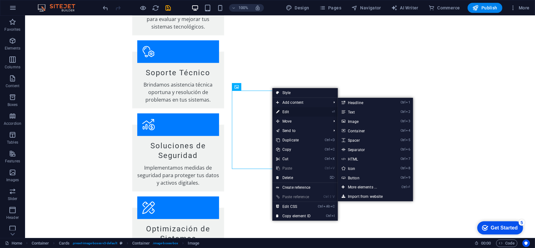
click at [301, 112] on link "⏎ Edit" at bounding box center [293, 111] width 42 height 9
select select "px"
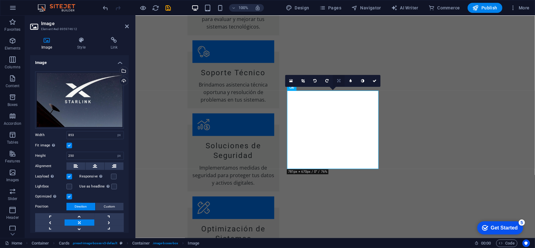
click at [340, 77] on link at bounding box center [339, 81] width 12 height 12
click at [341, 69] on link at bounding box center [339, 69] width 12 height 12
click at [340, 79] on icon at bounding box center [339, 81] width 4 height 4
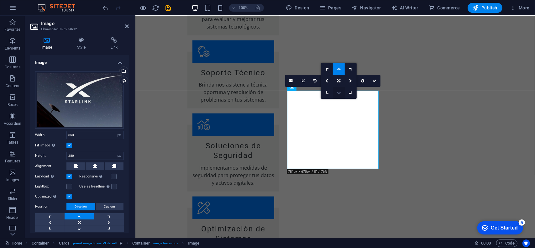
click at [340, 91] on link at bounding box center [339, 93] width 12 height 12
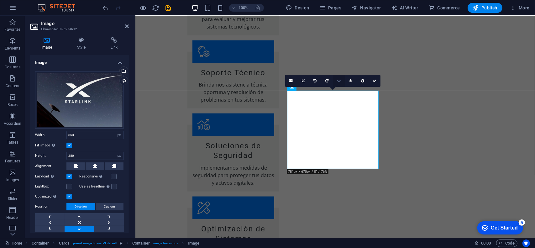
click at [340, 81] on icon at bounding box center [339, 81] width 4 height 4
click at [326, 92] on icon at bounding box center [326, 92] width 5 height 5
click at [337, 80] on icon at bounding box center [338, 80] width 5 height 5
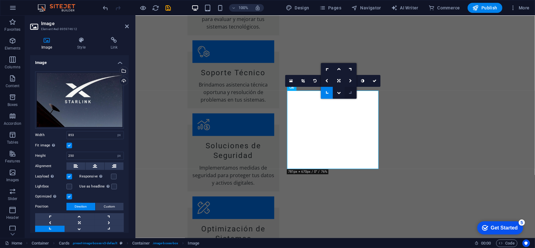
click at [352, 92] on icon at bounding box center [350, 92] width 5 height 5
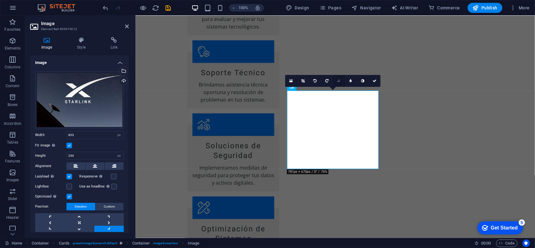
click at [341, 80] on link at bounding box center [339, 81] width 12 height 12
click at [339, 79] on icon at bounding box center [338, 81] width 3 height 4
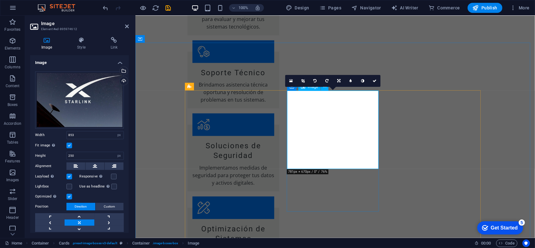
click at [304, 81] on icon at bounding box center [302, 81] width 3 height 4
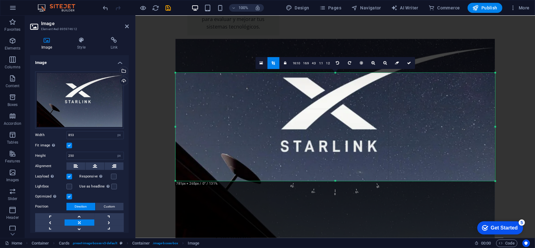
drag, startPoint x: 334, startPoint y: 194, endPoint x: 337, endPoint y: 160, distance: 34.3
click at [336, 166] on div "180 170 160 150 140 130 120 110 100 90 80 70 60 50 40 30 20 10 0 -10 -20 -30 -4…" at bounding box center [334, 127] width 319 height 108
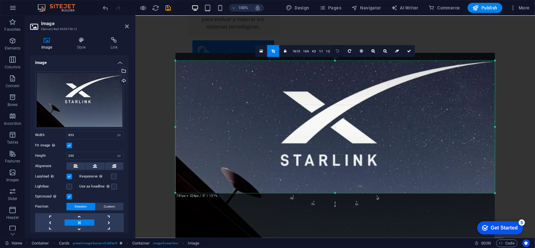
drag, startPoint x: 334, startPoint y: 74, endPoint x: 336, endPoint y: 48, distance: 26.0
click at [336, 60] on div "180 170 160 150 140 130 120 110 100 90 80 70 60 50 40 30 20 10 0 -10 -20 -30 -4…" at bounding box center [334, 126] width 319 height 132
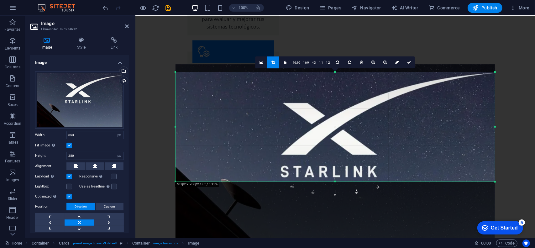
drag, startPoint x: 336, startPoint y: 192, endPoint x: 340, endPoint y: 169, distance: 23.2
click at [340, 169] on div "180 170 160 150 140 130 120 110 100 90 80 70 60 50 40 30 20 10 0 -10 -20 -30 -4…" at bounding box center [334, 127] width 319 height 110
click at [411, 62] on link at bounding box center [409, 62] width 12 height 12
type input "1019"
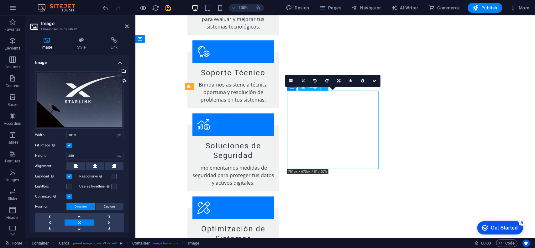
click at [301, 79] on icon at bounding box center [302, 81] width 3 height 4
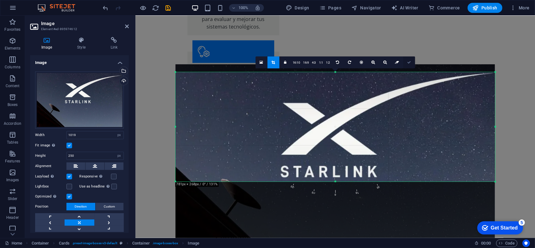
click at [409, 65] on link at bounding box center [409, 62] width 12 height 12
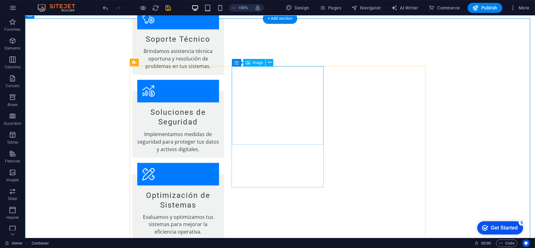
scroll to position [626, 0]
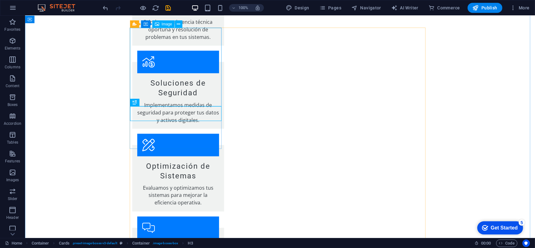
click at [177, 24] on icon at bounding box center [178, 24] width 3 height 7
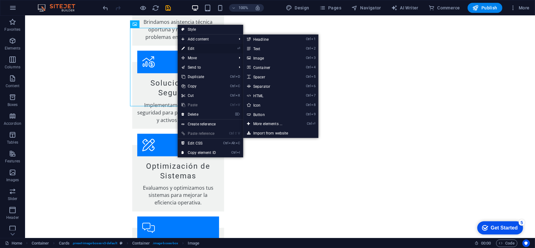
click at [195, 49] on link "⏎ Edit" at bounding box center [199, 48] width 42 height 9
select select "vw"
select select "px"
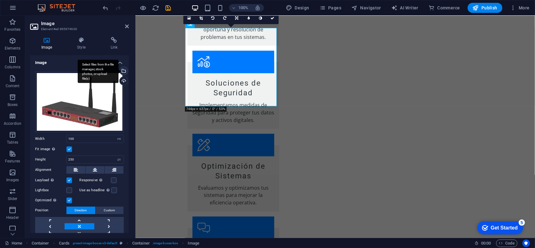
click at [125, 71] on div "Select files from the file manager, stock photos, or upload file(s)" at bounding box center [122, 71] width 9 height 9
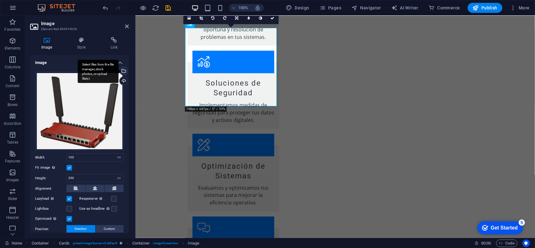
click at [118, 71] on div "Select files from the file manager, stock photos, or upload file(s)" at bounding box center [98, 71] width 41 height 23
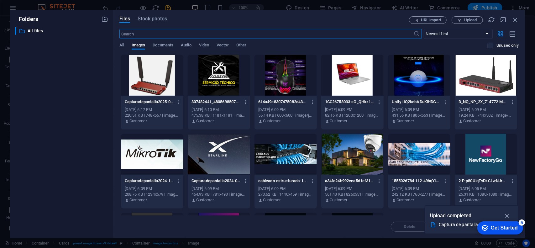
scroll to position [673, 0]
click at [145, 69] on div at bounding box center [152, 75] width 62 height 41
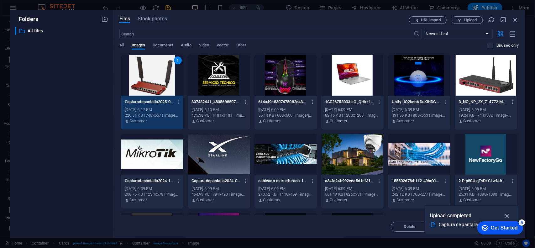
click at [147, 69] on div "1" at bounding box center [152, 75] width 62 height 41
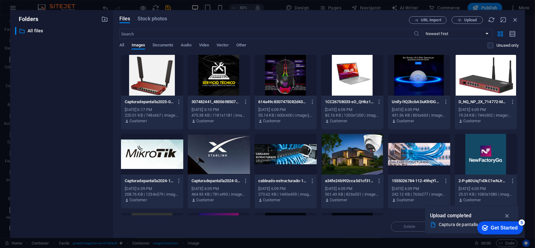
click at [147, 69] on div at bounding box center [152, 75] width 62 height 41
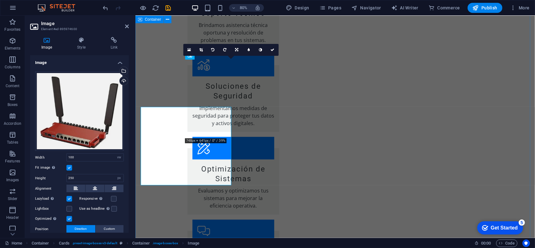
scroll to position [626, 0]
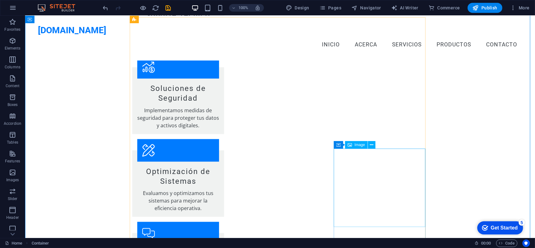
scroll to position [594, 0]
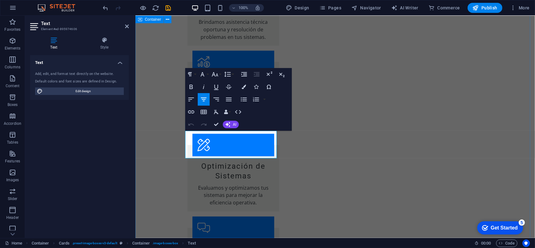
drag, startPoint x: 241, startPoint y: 148, endPoint x: 178, endPoint y: 129, distance: 66.1
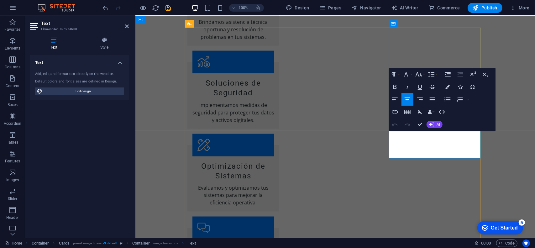
drag, startPoint x: 448, startPoint y: 151, endPoint x: 397, endPoint y: 131, distance: 54.7
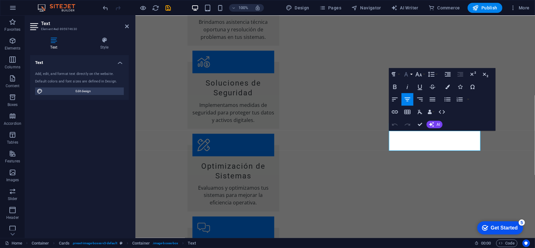
click at [408, 79] on button "Font Family" at bounding box center [407, 74] width 12 height 13
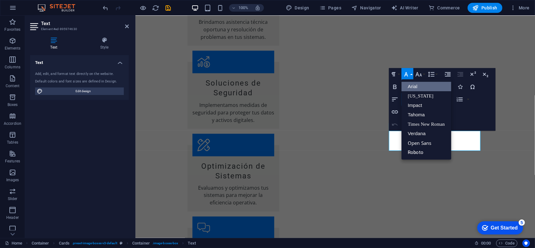
scroll to position [0, 0]
click at [414, 87] on link "Arial" at bounding box center [425, 86] width 49 height 9
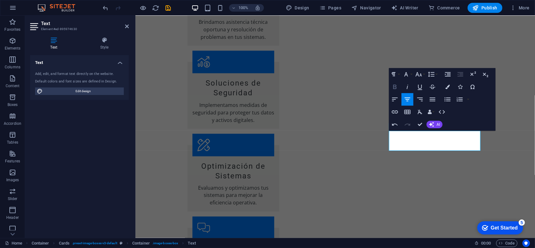
click at [398, 87] on icon "button" at bounding box center [395, 87] width 8 height 8
click at [397, 85] on icon "button" at bounding box center [395, 87] width 8 height 8
click at [393, 100] on icon "button" at bounding box center [395, 100] width 8 height 8
click at [406, 101] on icon "button" at bounding box center [407, 100] width 8 height 8
click at [422, 86] on icon "button" at bounding box center [420, 87] width 8 height 8
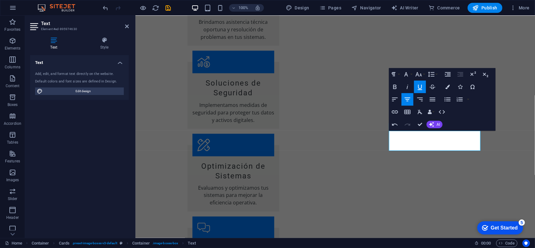
click at [422, 86] on icon "button" at bounding box center [420, 87] width 8 height 8
click at [415, 75] on icon "button" at bounding box center [419, 74] width 8 height 8
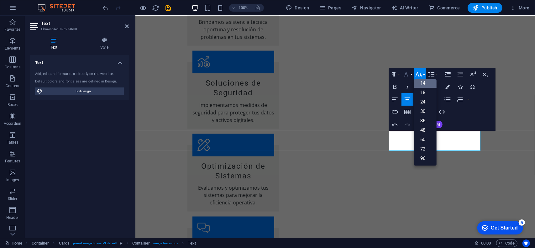
scroll to position [50, 0]
click at [406, 74] on icon "button" at bounding box center [406, 74] width 4 height 4
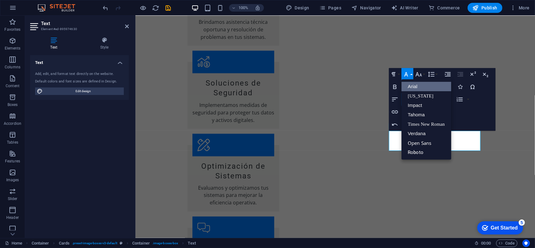
scroll to position [0, 0]
click at [419, 75] on icon "button" at bounding box center [419, 74] width 8 height 8
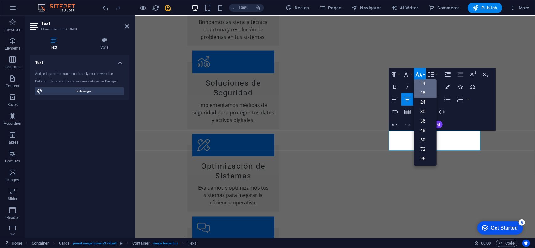
click at [423, 92] on link "18" at bounding box center [425, 92] width 23 height 9
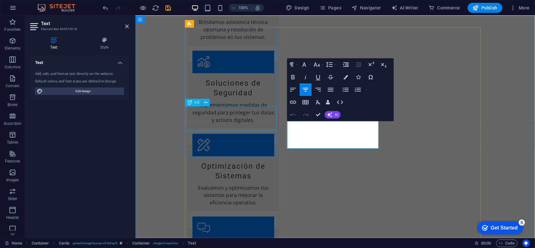
drag, startPoint x: 357, startPoint y: 139, endPoint x: 271, endPoint y: 117, distance: 89.5
copy p "Experta en Seguridad Informática, apasionada por proteger la información."
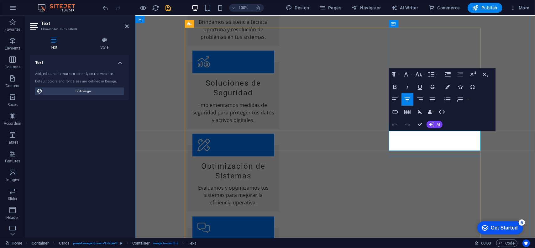
drag, startPoint x: 453, startPoint y: 144, endPoint x: 366, endPoint y: 126, distance: 88.6
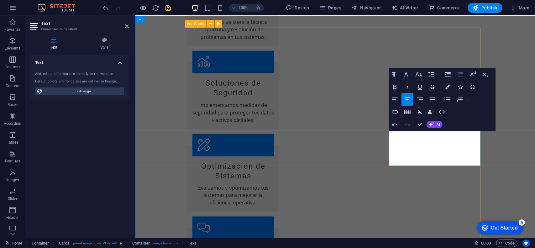
drag, startPoint x: 431, startPoint y: 150, endPoint x: 381, endPoint y: 125, distance: 56.2
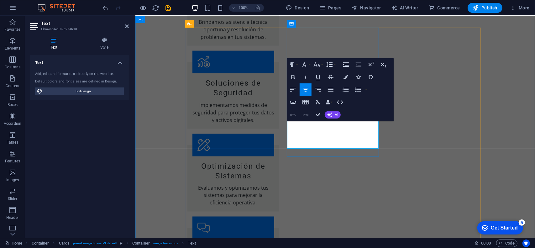
drag, startPoint x: 316, startPoint y: 138, endPoint x: 347, endPoint y: 137, distance: 31.6
copy p "información."
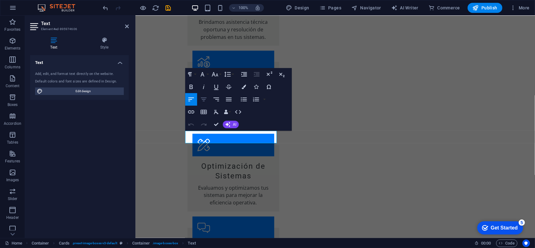
click at [203, 97] on icon "button" at bounding box center [204, 100] width 8 height 8
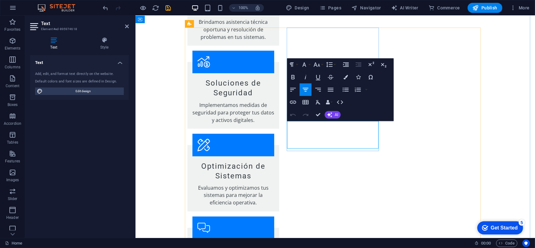
drag, startPoint x: 354, startPoint y: 144, endPoint x: 301, endPoint y: 127, distance: 56.3
drag, startPoint x: 298, startPoint y: 125, endPoint x: 359, endPoint y: 140, distance: 63.6
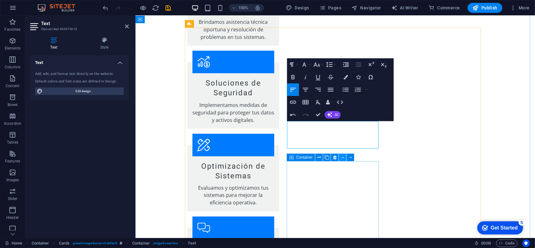
click at [345, 161] on button at bounding box center [343, 157] width 8 height 8
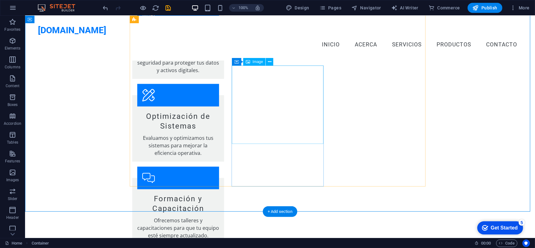
scroll to position [657, 0]
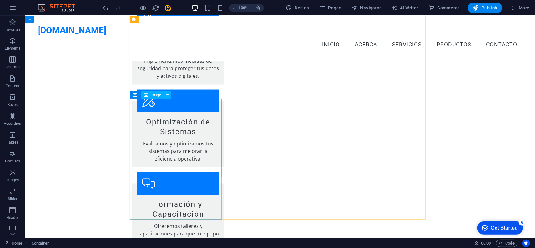
click at [158, 95] on span "Image" at bounding box center [156, 95] width 10 height 4
click at [166, 93] on icon at bounding box center [167, 95] width 3 height 7
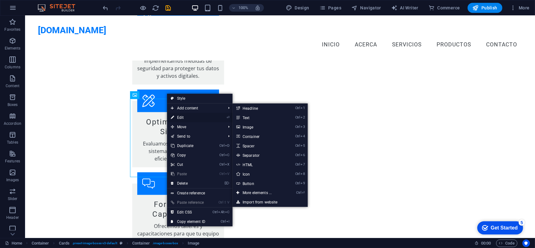
click at [186, 116] on link "⏎ Edit" at bounding box center [188, 117] width 42 height 9
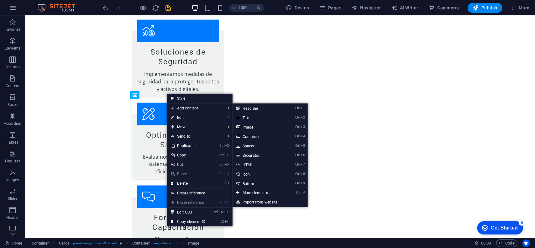
select select "vw"
select select "px"
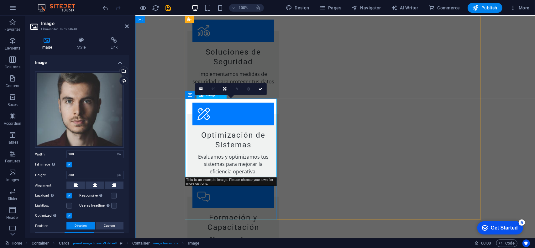
scroll to position [689, 0]
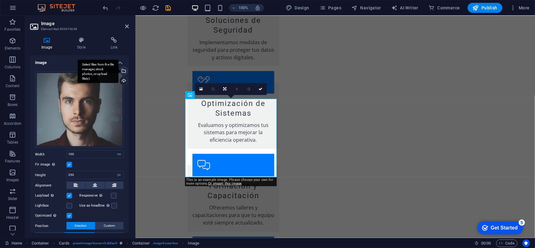
click at [124, 69] on div "Select files from the file manager, stock photos, or upload file(s)" at bounding box center [122, 71] width 9 height 9
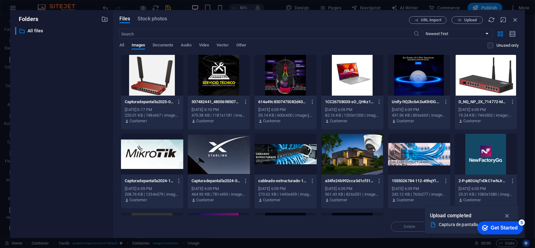
click at [219, 74] on div at bounding box center [219, 75] width 62 height 41
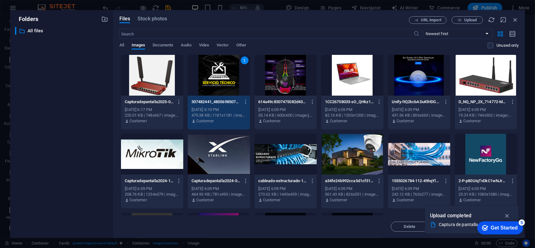
click at [219, 74] on div "1" at bounding box center [219, 75] width 62 height 41
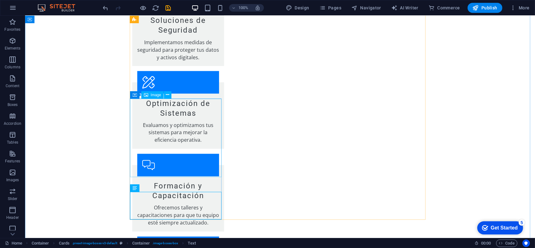
click at [155, 95] on span "Image" at bounding box center [156, 95] width 10 height 4
click at [167, 95] on icon at bounding box center [167, 94] width 3 height 7
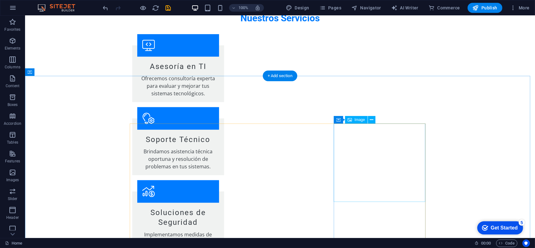
scroll to position [469, 0]
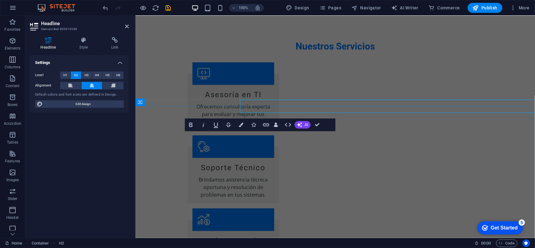
scroll to position [500, 0]
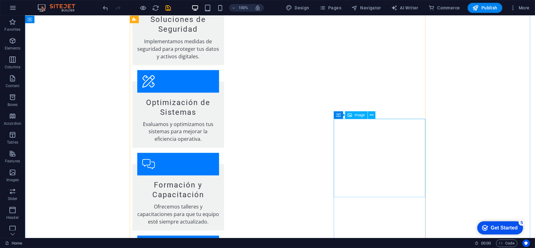
scroll to position [719, 0]
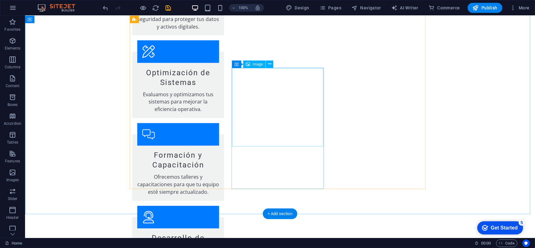
click at [271, 64] on button at bounding box center [270, 64] width 8 height 8
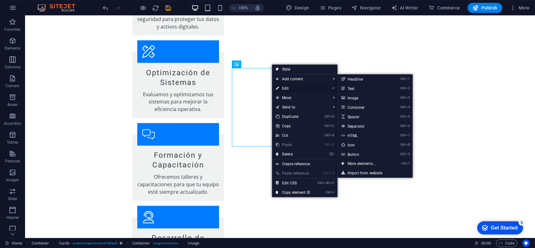
click at [288, 87] on link "⏎ Edit" at bounding box center [293, 88] width 42 height 9
select select "vw"
select select "px"
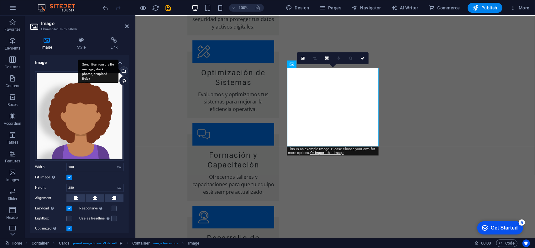
click at [125, 70] on div "Select files from the file manager, stock photos, or upload file(s)" at bounding box center [122, 71] width 9 height 9
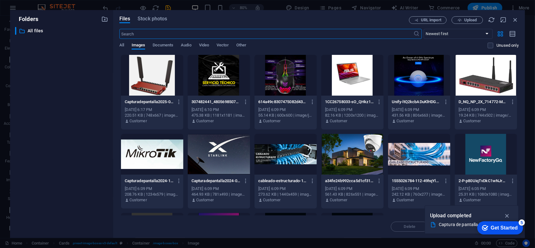
click at [420, 73] on div at bounding box center [419, 75] width 62 height 41
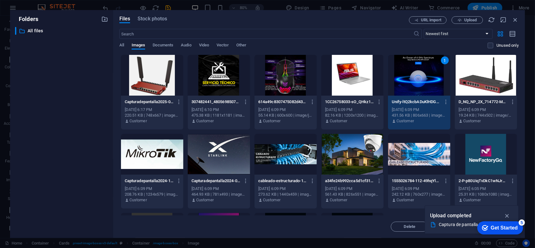
click at [420, 73] on div "1" at bounding box center [419, 75] width 62 height 41
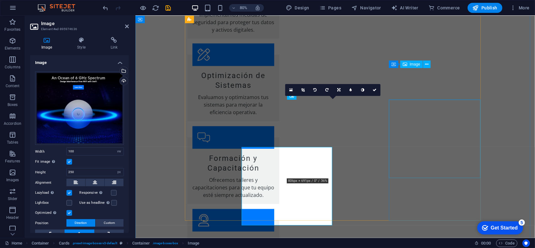
scroll to position [719, 0]
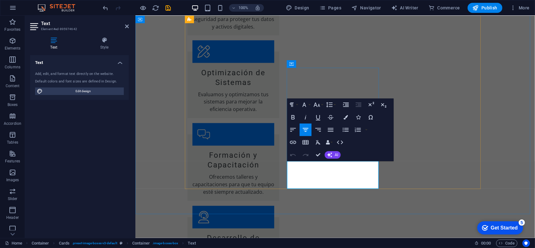
drag, startPoint x: 300, startPoint y: 166, endPoint x: 368, endPoint y: 175, distance: 68.2
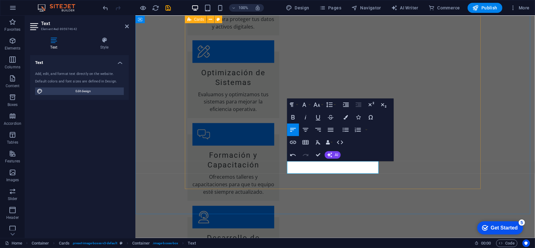
drag, startPoint x: 318, startPoint y: 168, endPoint x: 279, endPoint y: 162, distance: 39.2
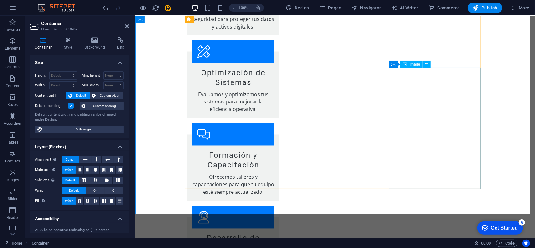
click at [427, 63] on icon at bounding box center [426, 64] width 3 height 7
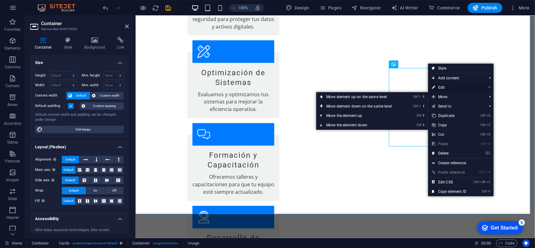
click at [448, 87] on link "⏎ Edit" at bounding box center [449, 87] width 42 height 9
select select "vw"
select select "px"
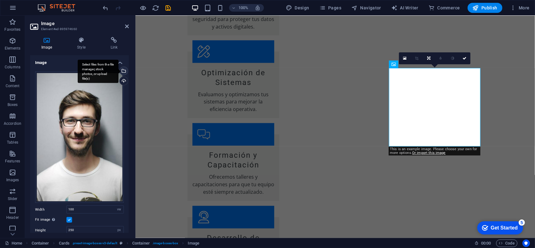
click at [118, 71] on div "Select files from the file manager, stock photos, or upload file(s)" at bounding box center [98, 71] width 41 height 23
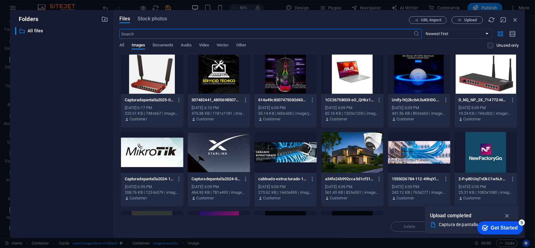
scroll to position [0, 0]
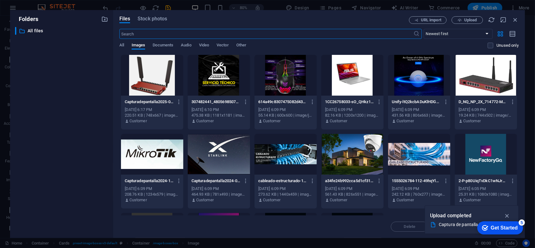
click at [291, 153] on div at bounding box center [285, 154] width 62 height 41
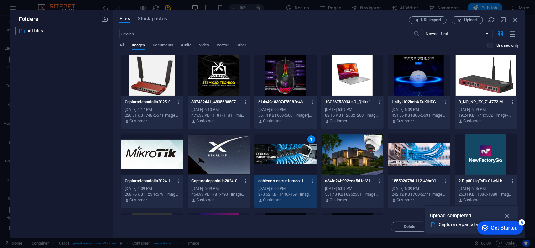
click at [291, 153] on div "1" at bounding box center [285, 154] width 62 height 41
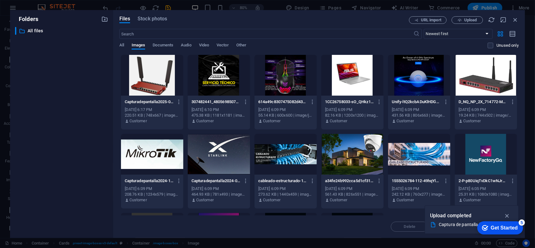
click at [291, 153] on div at bounding box center [285, 154] width 62 height 41
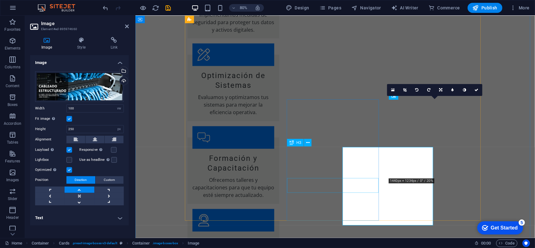
scroll to position [719, 0]
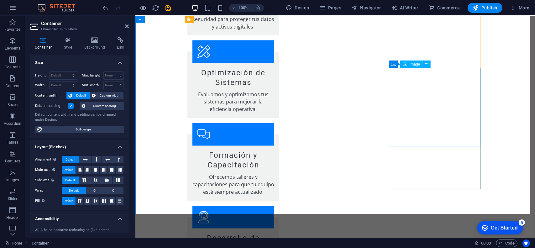
click at [425, 65] on icon at bounding box center [426, 64] width 3 height 7
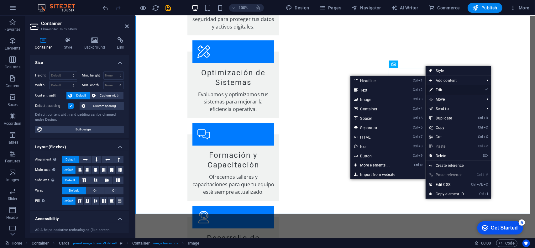
click at [446, 91] on link "⏎ Edit" at bounding box center [446, 89] width 42 height 9
select select "vw"
select select "px"
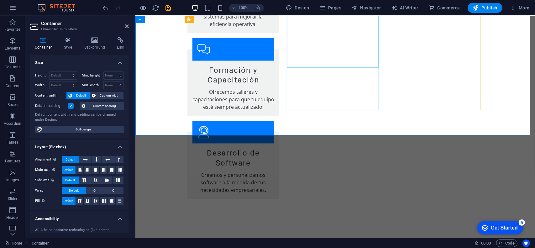
scroll to position [813, 0]
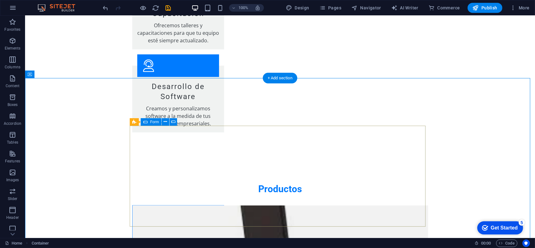
scroll to position [907, 0]
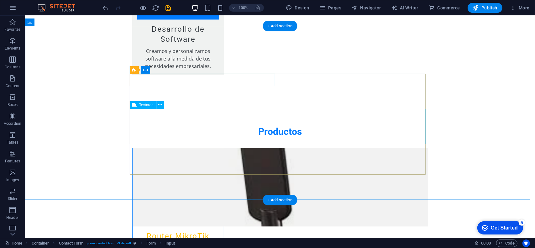
scroll to position [970, 0]
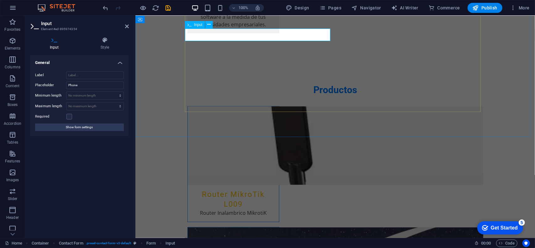
drag, startPoint x: 226, startPoint y: 35, endPoint x: 189, endPoint y: 30, distance: 37.9
drag, startPoint x: 196, startPoint y: 32, endPoint x: 215, endPoint y: 34, distance: 19.5
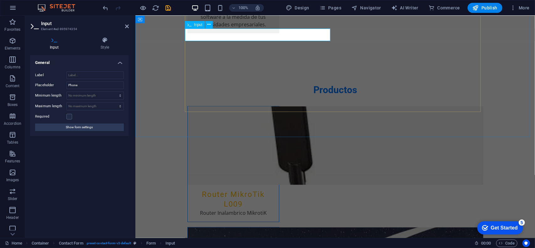
type input "t"
type input "Telefono"
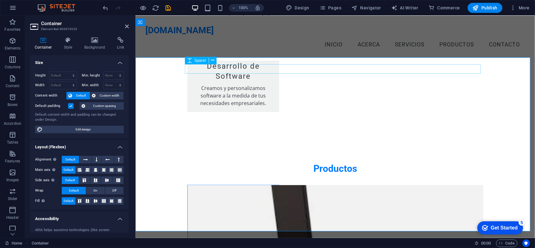
scroll to position [876, 0]
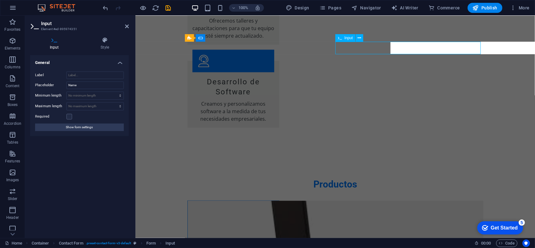
scroll to position [908, 0]
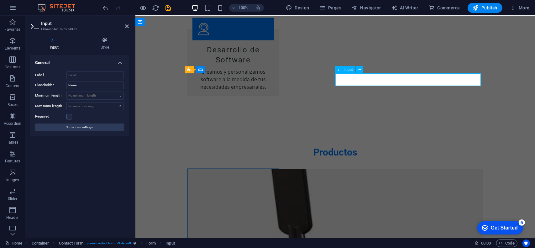
drag, startPoint x: 363, startPoint y: 80, endPoint x: 357, endPoint y: 80, distance: 5.7
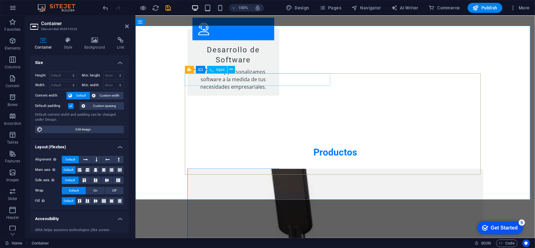
type input "Nombre"
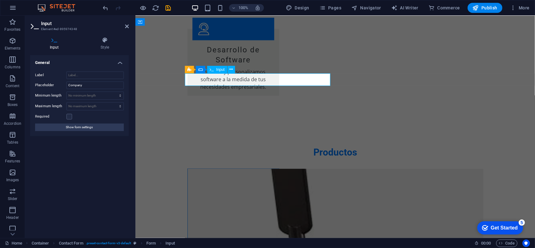
drag, startPoint x: 224, startPoint y: 81, endPoint x: 171, endPoint y: 81, distance: 53.2
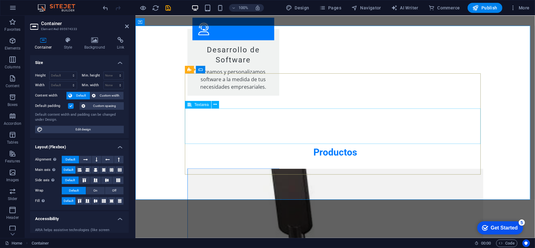
type input "Industria"
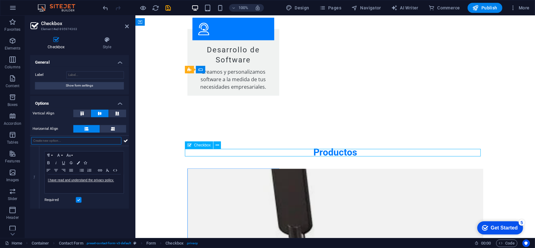
drag, startPoint x: 298, startPoint y: 152, endPoint x: 214, endPoint y: 152, distance: 83.9
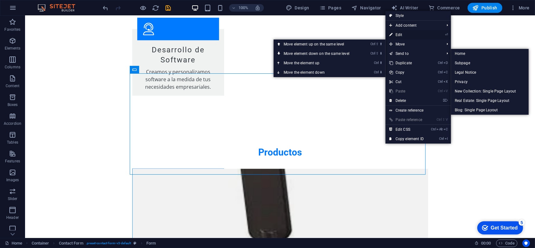
click at [402, 37] on link "⏎ Edit" at bounding box center [406, 34] width 42 height 9
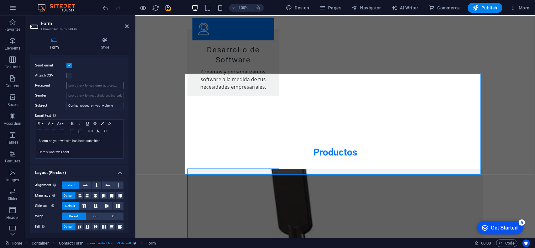
scroll to position [172, 0]
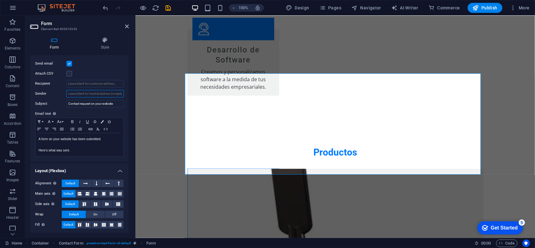
click at [78, 92] on input "Sender" at bounding box center [94, 94] width 57 height 8
click at [83, 85] on input "Recipient" at bounding box center [94, 84] width 57 height 8
drag, startPoint x: 106, startPoint y: 83, endPoint x: 61, endPoint y: 79, distance: 44.3
click at [61, 80] on div "Recipient [EMAIL_ADDRESS][DOMAIN_NAME]" at bounding box center [79, 84] width 89 height 8
type input "[EMAIL_ADDRESS][DOMAIN_NAME]"
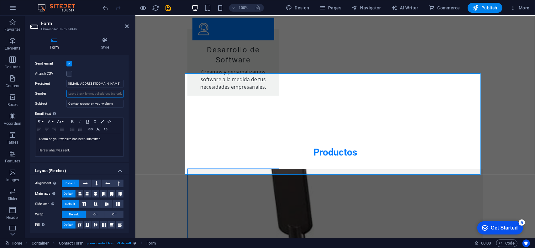
click at [84, 96] on input "Sender" at bounding box center [94, 94] width 57 height 8
paste input "[EMAIL_ADDRESS][DOMAIN_NAME]"
type input "[EMAIL_ADDRESS][DOMAIN_NAME]"
drag, startPoint x: 106, startPoint y: 83, endPoint x: 65, endPoint y: 83, distance: 42.0
click at [65, 83] on div "Recipient [EMAIL_ADDRESS][DOMAIN_NAME]" at bounding box center [79, 84] width 89 height 8
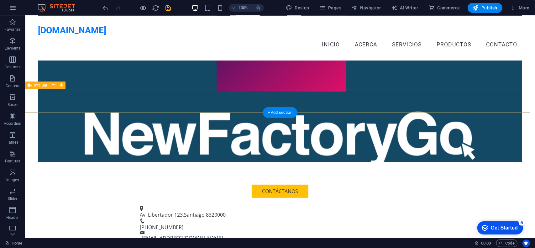
scroll to position [125, 0]
click at [183, 223] on span "[PHONE_NUMBER]" at bounding box center [161, 226] width 44 height 7
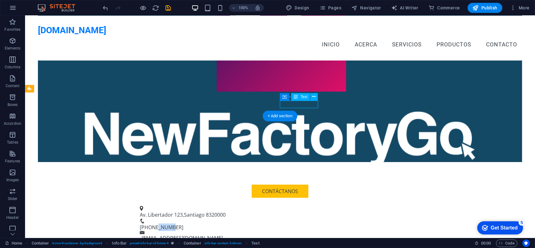
click at [183, 223] on span "[PHONE_NUMBER]" at bounding box center [161, 226] width 44 height 7
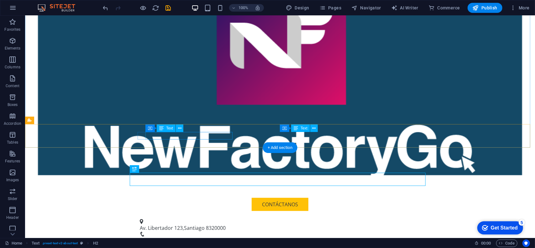
click at [204, 224] on span "Santiago" at bounding box center [194, 227] width 21 height 7
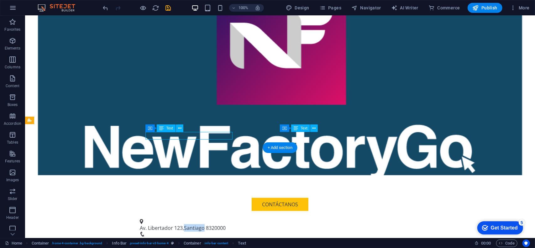
click at [204, 224] on span "Santiago" at bounding box center [194, 227] width 21 height 7
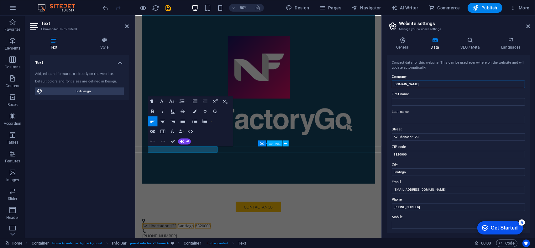
click at [427, 87] on input "[DOMAIN_NAME]" at bounding box center [457, 84] width 133 height 8
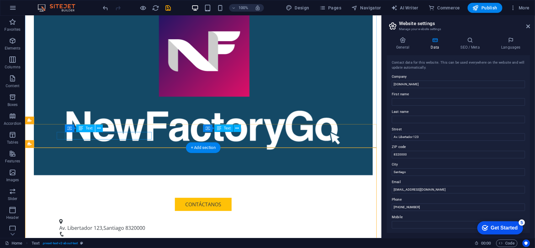
click at [98, 224] on span "Av. Libertador 123" at bounding box center [80, 227] width 43 height 7
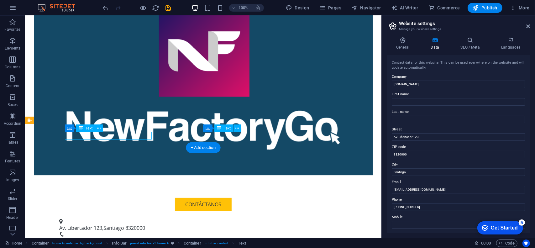
click at [111, 224] on span "Santiago" at bounding box center [113, 227] width 21 height 7
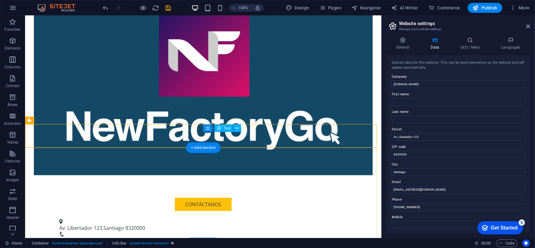
click at [216, 150] on div "+ Add section" at bounding box center [203, 147] width 35 height 11
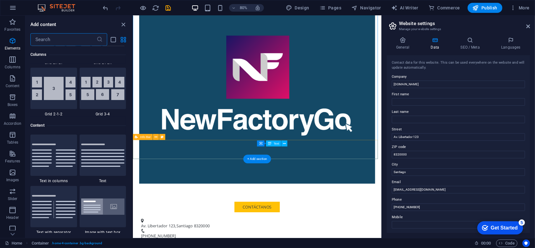
scroll to position [1096, 0]
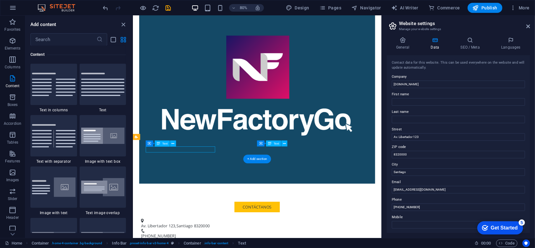
click at [173, 146] on icon at bounding box center [172, 143] width 3 height 5
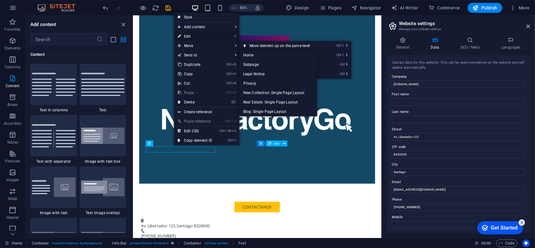
click at [204, 38] on link "⏎ Edit" at bounding box center [195, 36] width 42 height 9
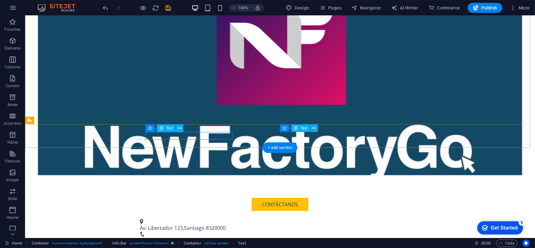
click at [198, 224] on span "Santiago" at bounding box center [194, 227] width 21 height 7
click at [171, 129] on span "Text" at bounding box center [169, 128] width 7 height 4
click at [178, 129] on icon at bounding box center [179, 128] width 3 height 7
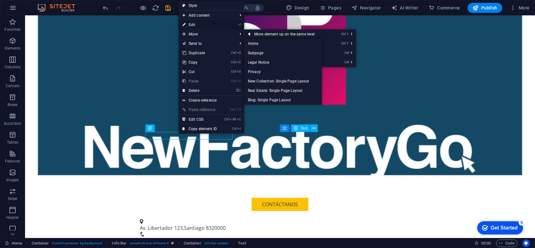
click at [190, 24] on link "⏎ Edit" at bounding box center [200, 24] width 42 height 9
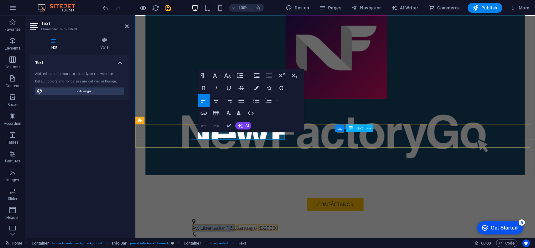
click at [228, 224] on span "Av. Libertador 123" at bounding box center [213, 227] width 43 height 7
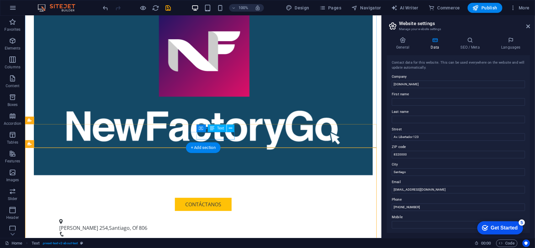
click at [102, 236] on span "[PHONE_NUMBER]" at bounding box center [81, 239] width 44 height 7
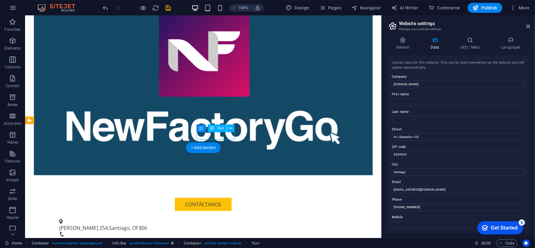
click at [102, 236] on span "[PHONE_NUMBER]" at bounding box center [81, 239] width 44 height 7
drag, startPoint x: 211, startPoint y: 135, endPoint x: 233, endPoint y: 136, distance: 22.6
click at [102, 236] on span "[PHONE_NUMBER]" at bounding box center [81, 239] width 44 height 7
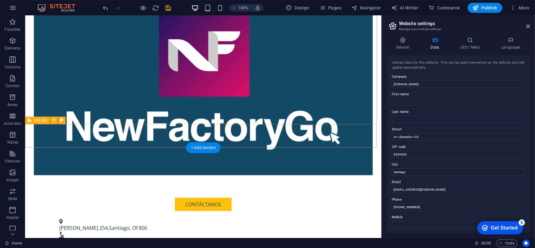
click at [314, 239] on div "[EMAIL_ADDRESS][DOMAIN_NAME]" at bounding box center [204, 243] width 286 height 8
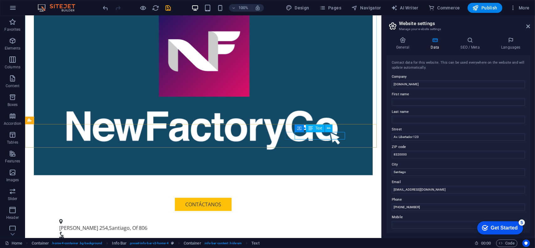
click at [320, 129] on span "Text" at bounding box center [318, 128] width 7 height 4
click at [327, 130] on icon at bounding box center [328, 128] width 3 height 7
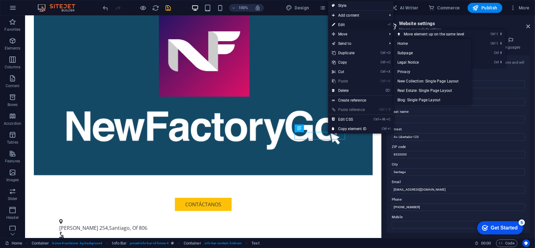
click at [343, 23] on link "⏎ Edit" at bounding box center [349, 24] width 42 height 9
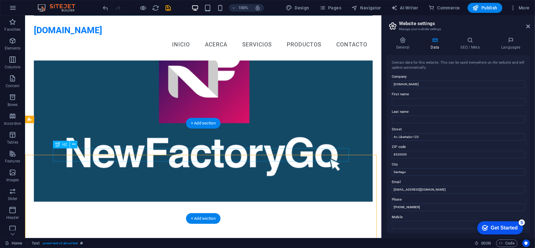
scroll to position [63, 0]
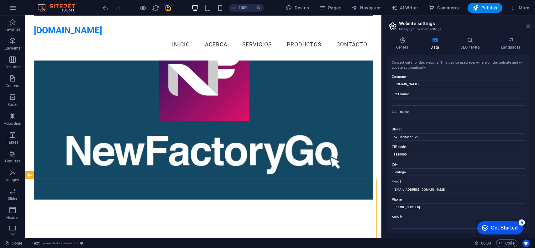
click at [527, 25] on icon at bounding box center [528, 26] width 4 height 5
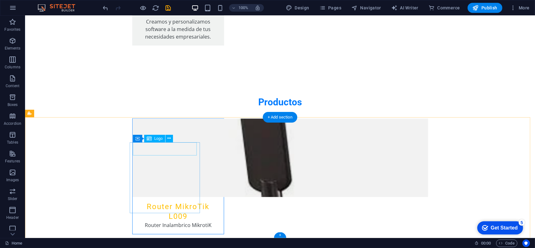
scroll to position [990, 0]
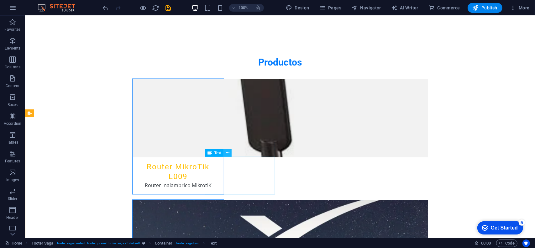
click at [225, 156] on button at bounding box center [228, 153] width 8 height 8
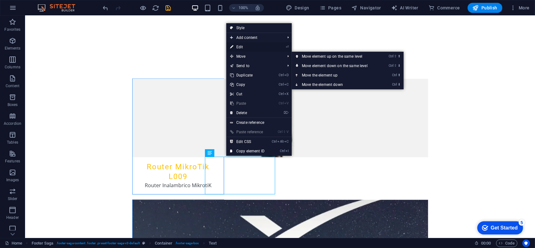
click at [243, 47] on link "⏎ Edit" at bounding box center [247, 46] width 42 height 9
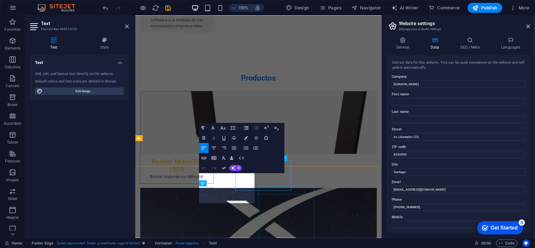
scroll to position [982, 0]
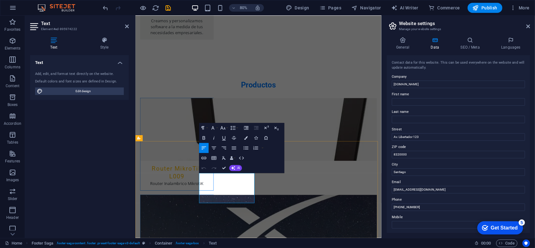
drag, startPoint x: 226, startPoint y: 236, endPoint x: 236, endPoint y: 230, distance: 11.7
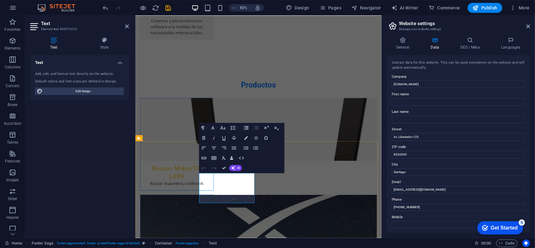
drag, startPoint x: 272, startPoint y: 229, endPoint x: 216, endPoint y: 218, distance: 56.9
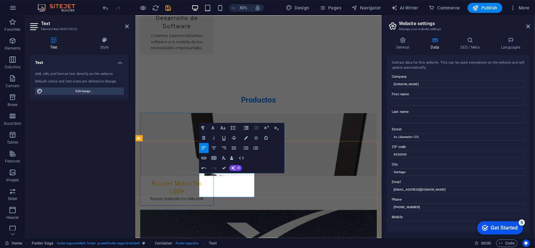
drag, startPoint x: 250, startPoint y: 217, endPoint x: 275, endPoint y: 215, distance: 25.4
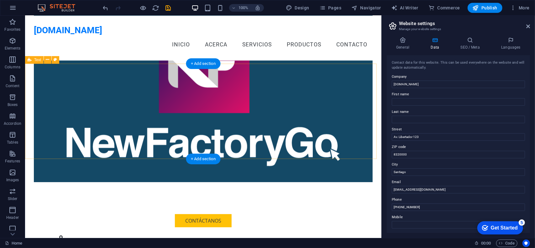
scroll to position [57, 0]
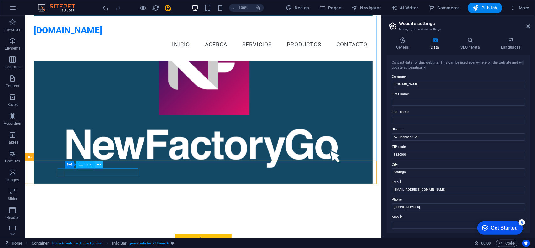
click at [100, 166] on icon at bounding box center [98, 164] width 3 height 7
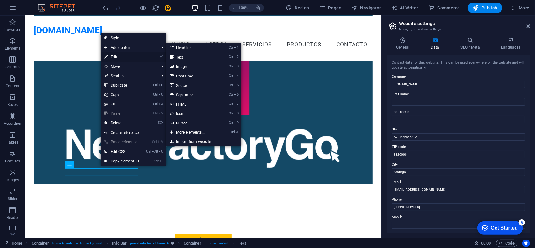
click at [116, 58] on link "⏎ Edit" at bounding box center [122, 56] width 42 height 9
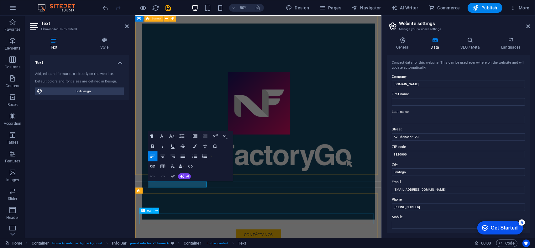
scroll to position [151, 0]
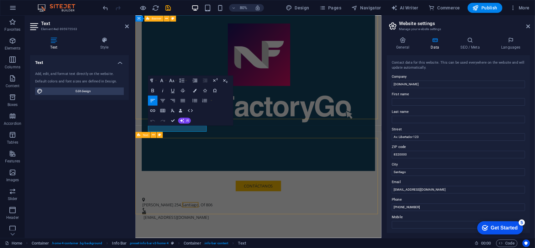
drag, startPoint x: 294, startPoint y: 158, endPoint x: 376, endPoint y: 128, distance: 87.6
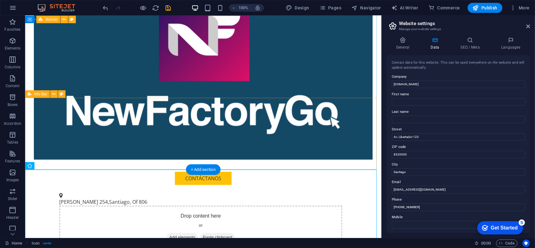
click at [277, 184] on div "[PERSON_NAME] 254, Santiago , Of 806 Drop content here or Add elements Paste cl…" at bounding box center [203, 226] width 356 height 84
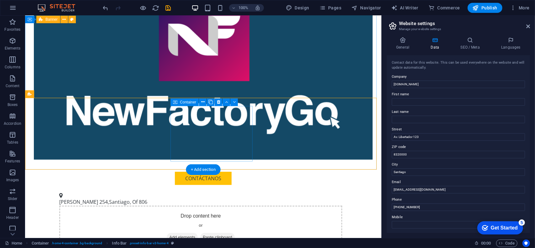
click at [210, 205] on div "Drop content here or Add elements Paste clipboard" at bounding box center [200, 227] width 283 height 44
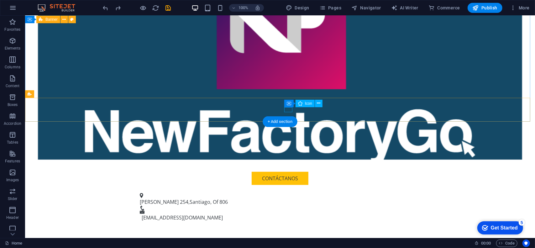
click at [291, 205] on figure at bounding box center [276, 207] width 275 height 5
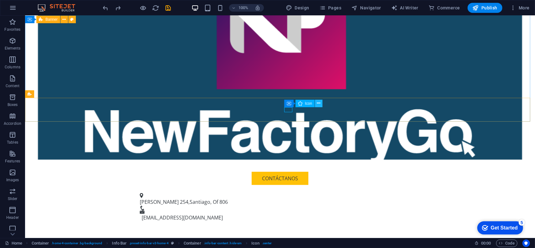
click at [318, 103] on icon at bounding box center [318, 103] width 3 height 7
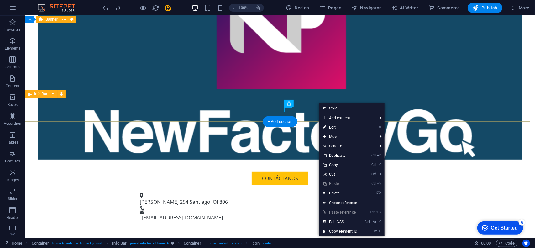
click at [303, 184] on div "[PERSON_NAME] [GEOGRAPHIC_DATA] , Of 806 [EMAIL_ADDRESS][DOMAIN_NAME]" at bounding box center [280, 206] width 510 height 44
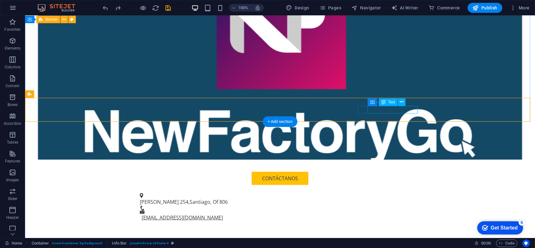
click at [222, 214] on link "[EMAIL_ADDRESS][DOMAIN_NAME]" at bounding box center [181, 217] width 81 height 7
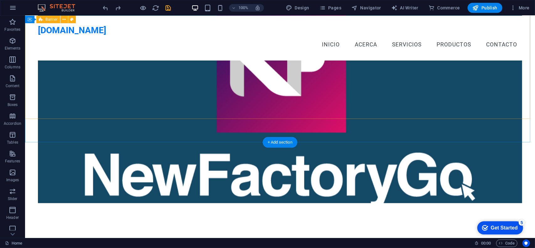
scroll to position [50, 0]
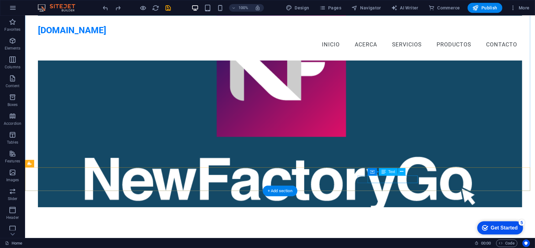
drag, startPoint x: 412, startPoint y: 176, endPoint x: 460, endPoint y: 193, distance: 50.6
click at [401, 171] on icon at bounding box center [401, 171] width 3 height 7
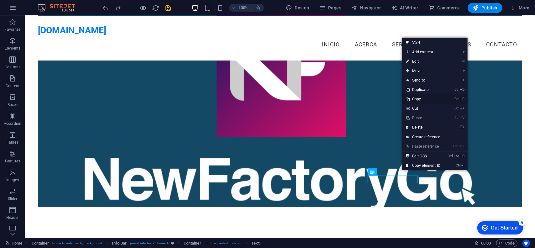
click at [412, 100] on link "Ctrl C Copy" at bounding box center [423, 98] width 42 height 9
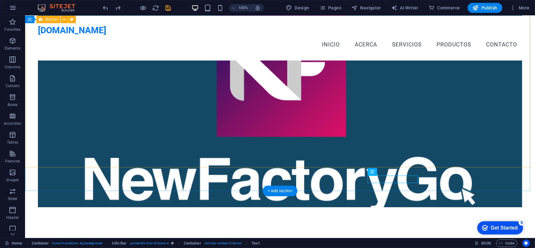
click at [322, 165] on div "Contáctanos" at bounding box center [280, 125] width 510 height 294
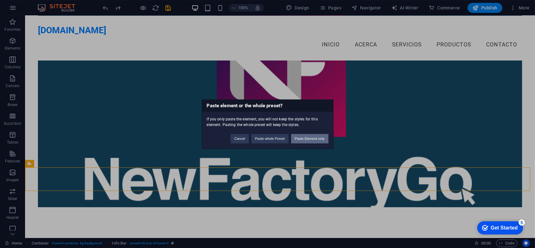
click at [308, 139] on button "Paste Element only" at bounding box center [309, 138] width 37 height 9
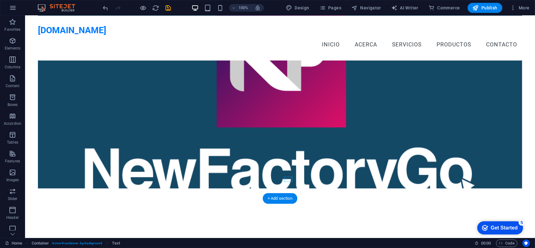
drag, startPoint x: 39, startPoint y: 192, endPoint x: 294, endPoint y: 189, distance: 254.7
drag, startPoint x: 57, startPoint y: 203, endPoint x: 289, endPoint y: 184, distance: 232.8
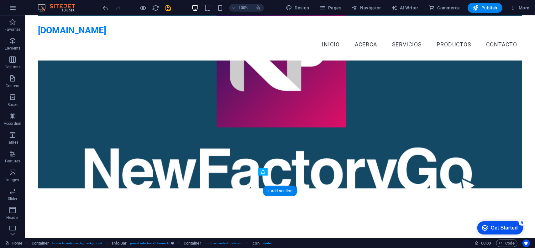
drag, startPoint x: 315, startPoint y: 179, endPoint x: 281, endPoint y: 180, distance: 33.9
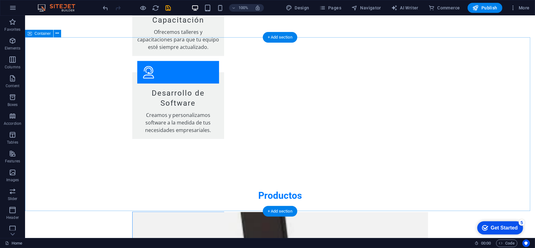
scroll to position [990, 0]
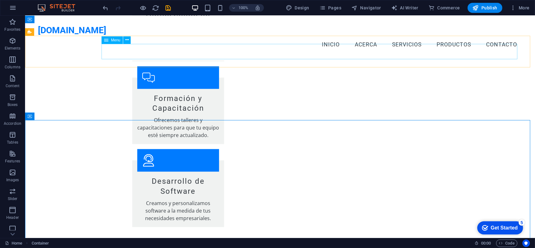
scroll to position [739, 0]
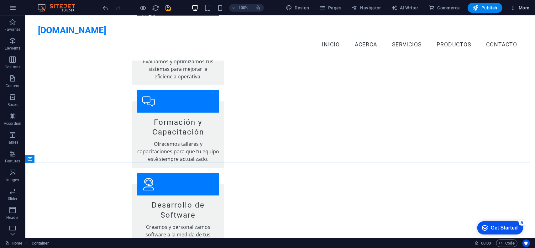
click at [516, 8] on icon "button" at bounding box center [513, 8] width 6 height 6
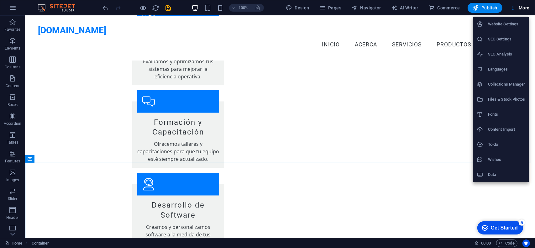
click at [499, 204] on div at bounding box center [267, 124] width 535 height 248
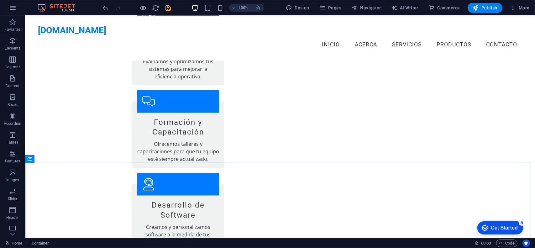
click at [499, 229] on div "Get Started" at bounding box center [503, 228] width 27 height 6
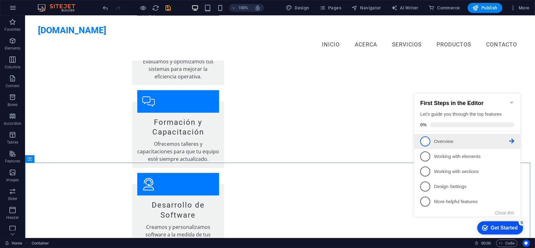
click at [437, 140] on p "Overview - incomplete" at bounding box center [470, 141] width 75 height 7
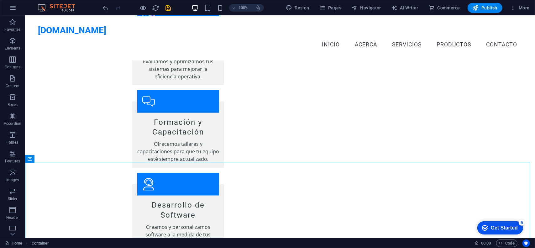
click at [500, 230] on div "Get Started" at bounding box center [503, 228] width 27 height 6
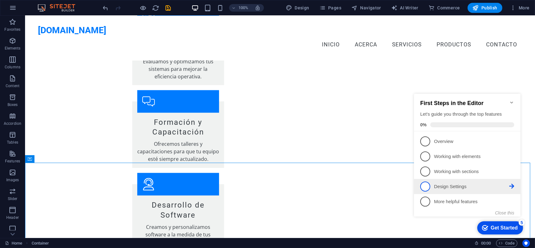
scroll to position [0, 0]
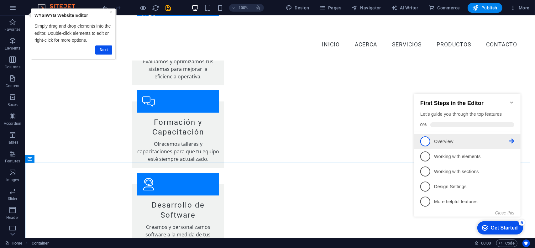
click at [513, 138] on icon at bounding box center [511, 140] width 5 height 5
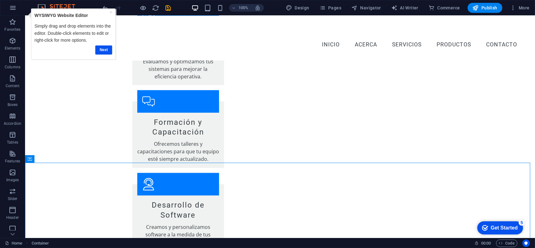
click at [507, 226] on div "Get Started" at bounding box center [503, 228] width 27 height 6
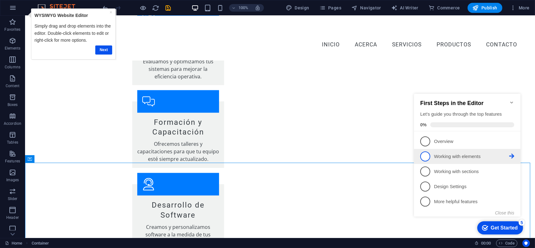
click at [509, 143] on icon at bounding box center [511, 140] width 5 height 5
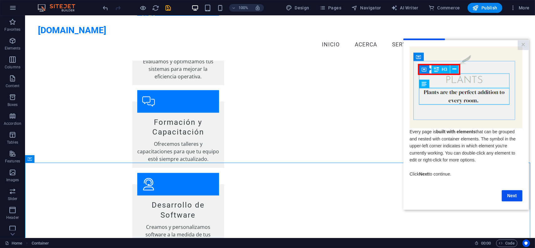
click at [515, 197] on link "Next" at bounding box center [511, 194] width 21 height 11
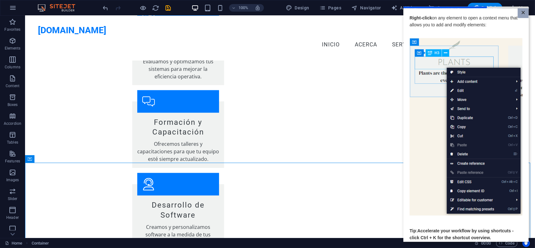
click at [521, 11] on link "×" at bounding box center [522, 13] width 11 height 10
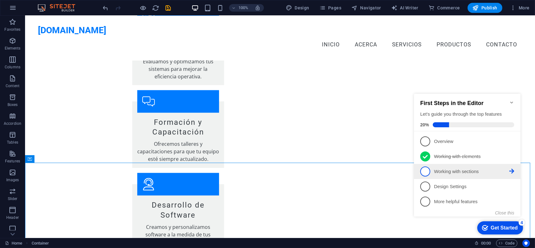
click at [426, 169] on span "3" at bounding box center [425, 171] width 10 height 10
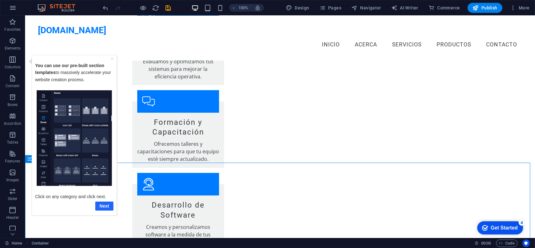
click at [104, 210] on link "Next" at bounding box center [104, 205] width 18 height 9
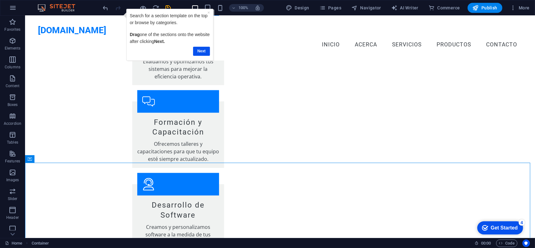
click at [499, 231] on div "checkmark Get Started 4" at bounding box center [500, 227] width 46 height 13
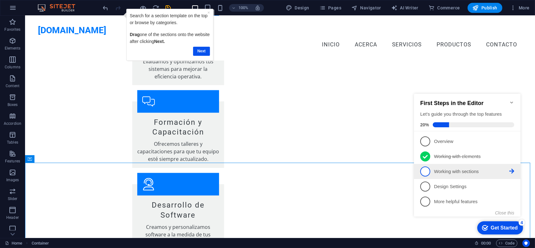
click at [511, 169] on icon at bounding box center [511, 170] width 5 height 5
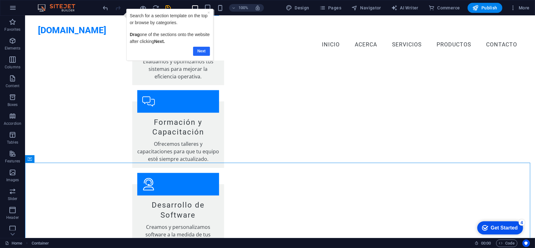
click at [203, 51] on link "Next" at bounding box center [201, 50] width 17 height 9
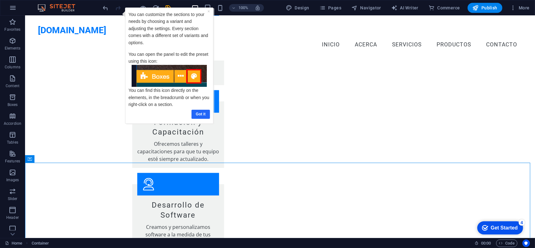
click at [202, 114] on link "Got it" at bounding box center [200, 113] width 18 height 9
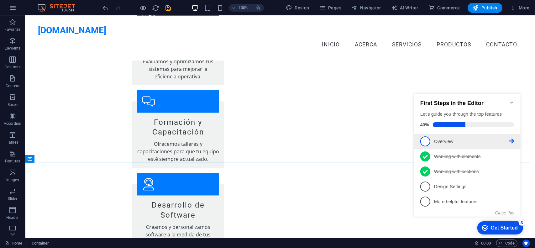
click at [441, 139] on p "Overview - incomplete" at bounding box center [470, 141] width 75 height 7
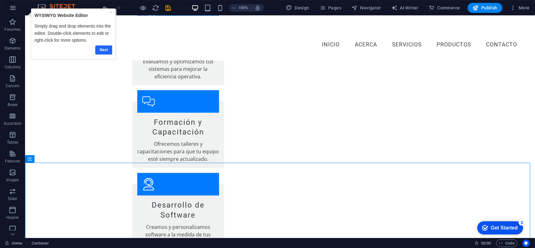
click at [108, 49] on link "Next" at bounding box center [103, 49] width 17 height 9
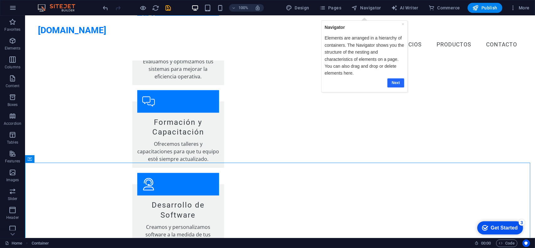
click at [397, 80] on link "Next" at bounding box center [395, 82] width 17 height 9
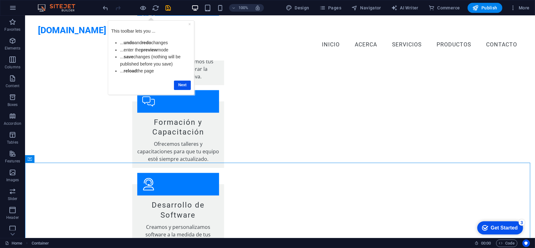
click at [179, 79] on div "Next" at bounding box center [151, 85] width 80 height 12
click at [179, 82] on link "Next" at bounding box center [182, 84] width 17 height 9
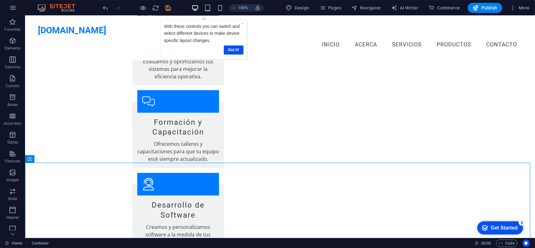
click at [503, 225] on div "Get Started" at bounding box center [503, 228] width 27 height 6
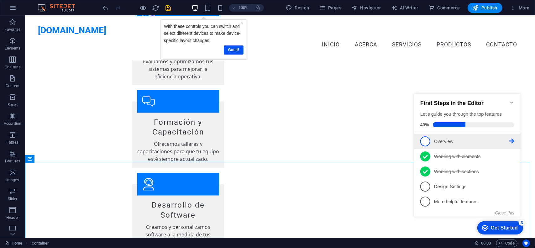
click at [511, 138] on icon at bounding box center [511, 140] width 5 height 5
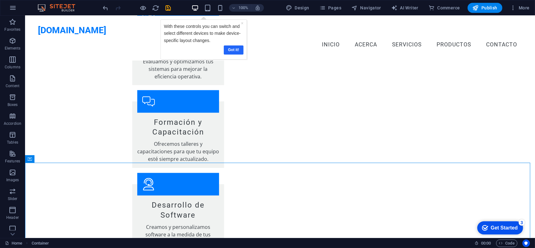
click at [228, 50] on link "Got it!" at bounding box center [234, 49] width 20 height 9
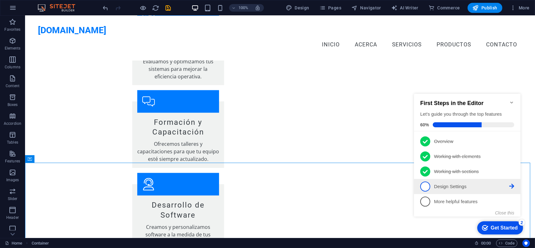
click at [442, 192] on li "4 Design Settings - incomplete" at bounding box center [466, 186] width 106 height 15
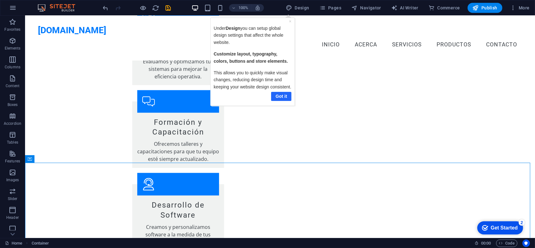
click at [281, 94] on link "Got it" at bounding box center [281, 95] width 20 height 9
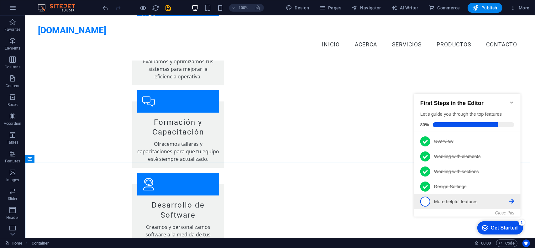
click at [471, 199] on p "More helpful features - incomplete" at bounding box center [470, 201] width 75 height 7
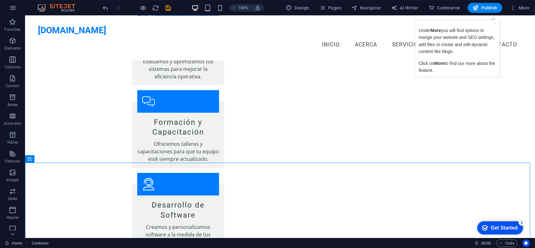
click at [463, 41] on p "Under More you will find options to mange your website and SEO settings, add fi…" at bounding box center [457, 41] width 78 height 28
click at [495, 23] on link "×" at bounding box center [494, 23] width 3 height 5
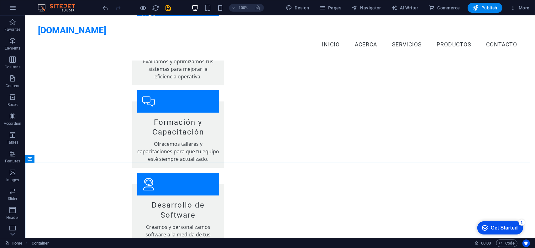
click at [512, 229] on div "Get Started" at bounding box center [503, 228] width 27 height 6
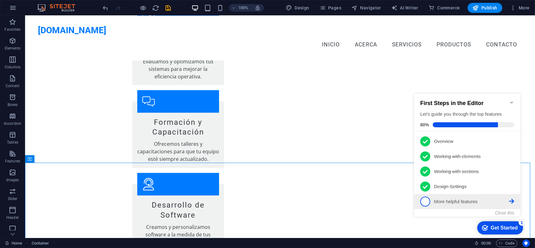
click at [443, 198] on p "More helpful features - incomplete" at bounding box center [470, 201] width 75 height 7
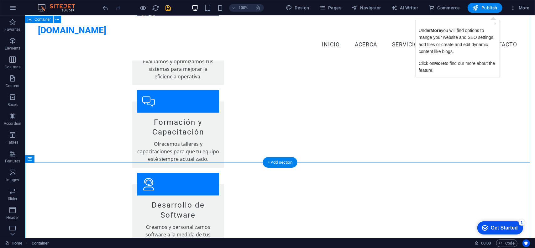
drag, startPoint x: 491, startPoint y: 99, endPoint x: 490, endPoint y: 88, distance: 10.8
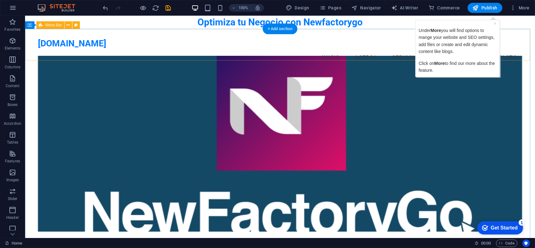
click at [524, 31] on div "[DOMAIN_NAME] Menu Inicio Acerca Servicios Productos Contacto" at bounding box center [280, 51] width 510 height 45
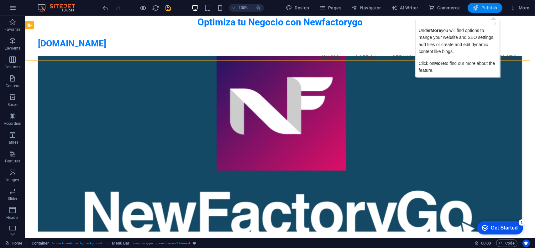
click at [489, 8] on span "Publish" at bounding box center [484, 8] width 25 height 6
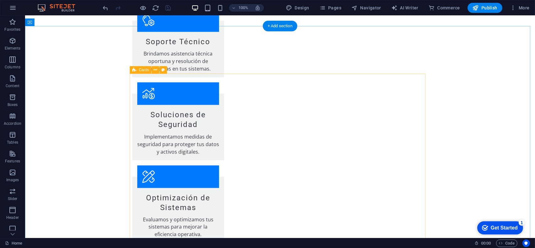
scroll to position [595, 0]
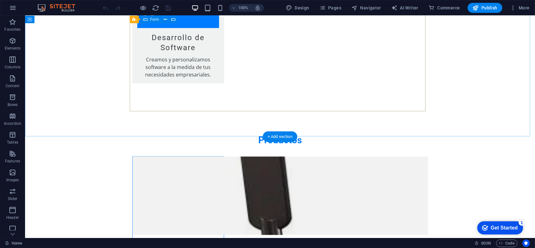
scroll to position [845, 0]
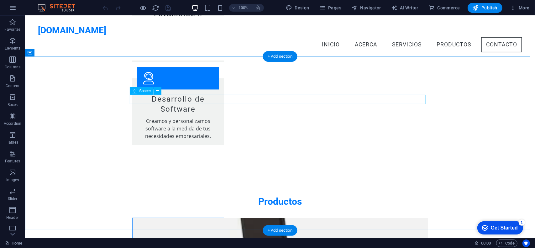
drag, startPoint x: 173, startPoint y: 103, endPoint x: 160, endPoint y: 110, distance: 14.3
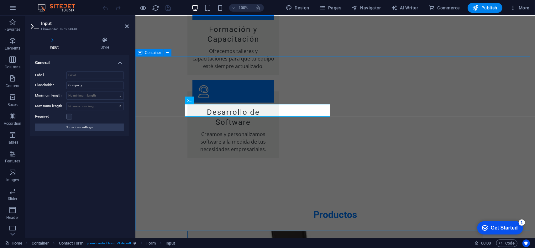
scroll to position [877, 0]
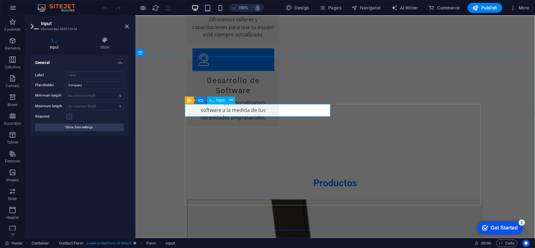
drag, startPoint x: 212, startPoint y: 114, endPoint x: 168, endPoint y: 107, distance: 45.4
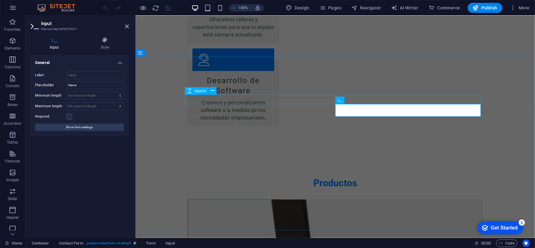
drag, startPoint x: 370, startPoint y: 113, endPoint x: 289, endPoint y: 103, distance: 81.7
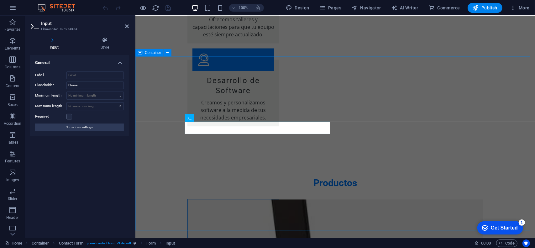
drag, startPoint x: 246, startPoint y: 130, endPoint x: 148, endPoint y: 119, distance: 98.9
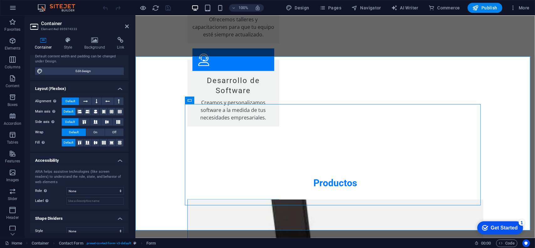
scroll to position [65, 0]
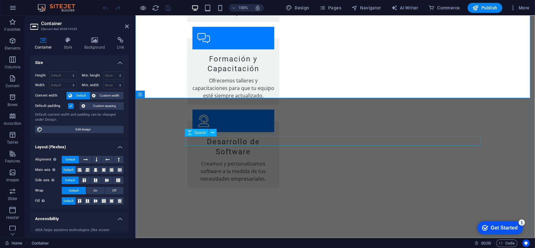
scroll to position [894, 0]
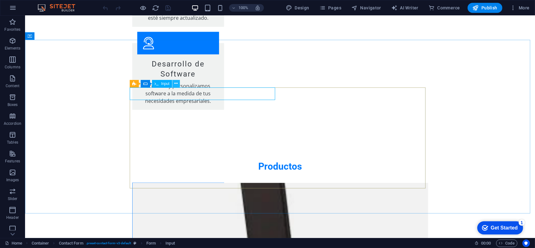
click at [174, 84] on icon at bounding box center [175, 83] width 3 height 7
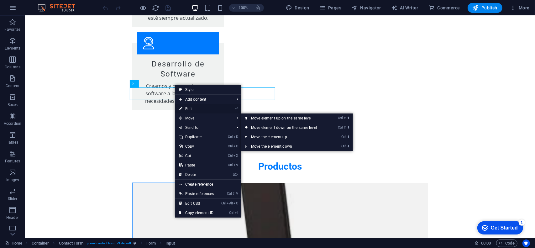
click at [195, 109] on link "⏎ Edit" at bounding box center [196, 108] width 42 height 9
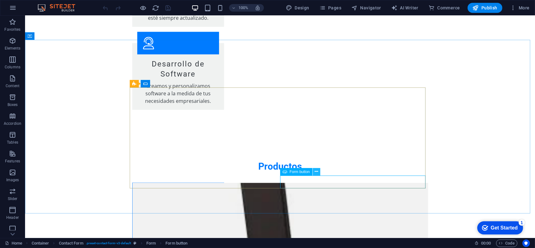
click at [318, 172] on icon at bounding box center [315, 171] width 3 height 7
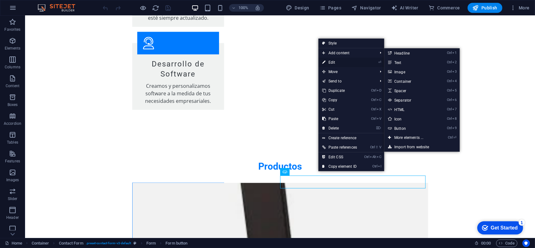
drag, startPoint x: 330, startPoint y: 62, endPoint x: 194, endPoint y: 47, distance: 136.5
click at [330, 62] on link "⏎ Edit" at bounding box center [339, 62] width 42 height 9
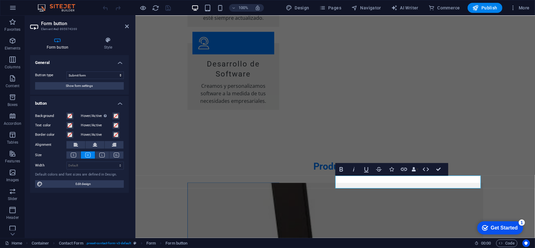
click at [123, 29] on header "Form button Element #ed-895974369" at bounding box center [79, 24] width 99 height 16
click at [126, 26] on icon at bounding box center [127, 26] width 4 height 5
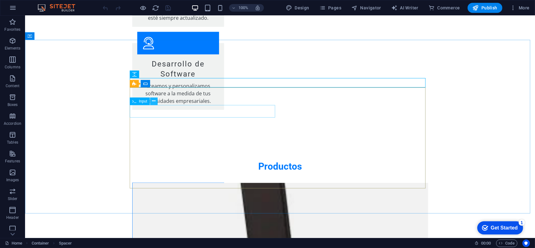
click at [155, 101] on icon at bounding box center [153, 101] width 3 height 7
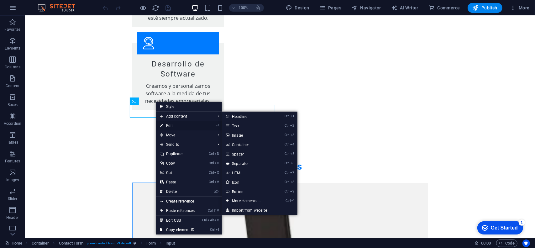
drag, startPoint x: 174, startPoint y: 122, endPoint x: 39, endPoint y: 107, distance: 136.1
click at [174, 122] on link "⏎ Edit" at bounding box center [177, 125] width 42 height 9
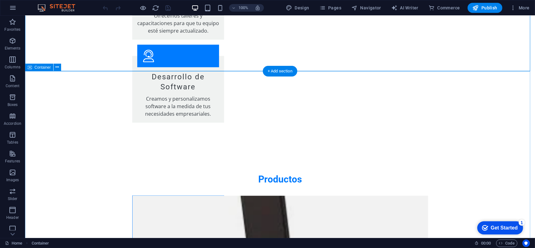
scroll to position [862, 0]
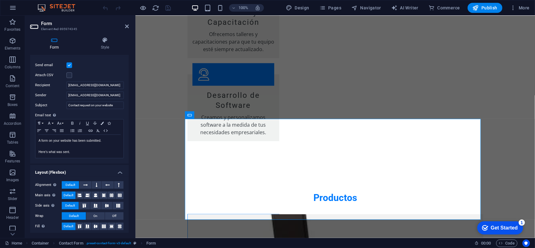
scroll to position [172, 0]
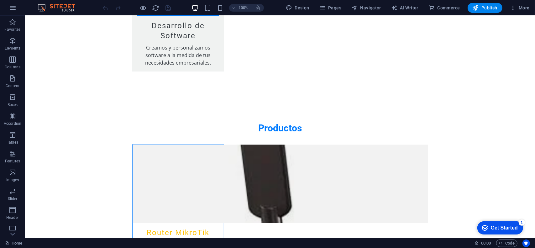
scroll to position [990, 0]
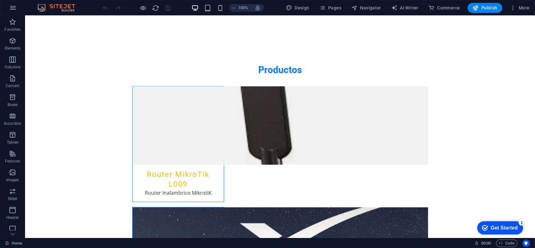
drag, startPoint x: 533, startPoint y: 107, endPoint x: 45, endPoint y: 16, distance: 496.4
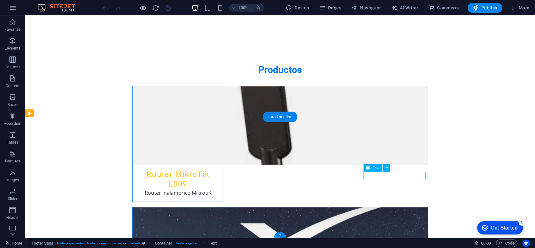
click at [385, 168] on icon at bounding box center [385, 168] width 3 height 7
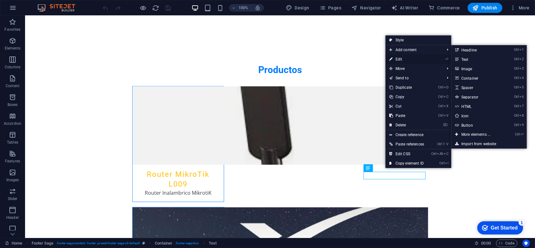
click at [405, 58] on link "⏎ Edit" at bounding box center [406, 58] width 42 height 9
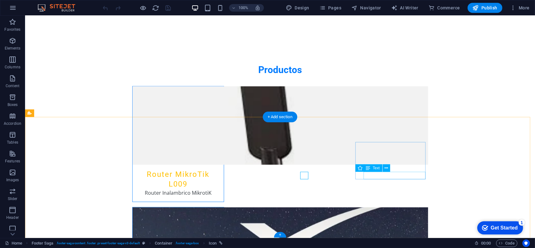
select select "xMidYMid"
select select "px"
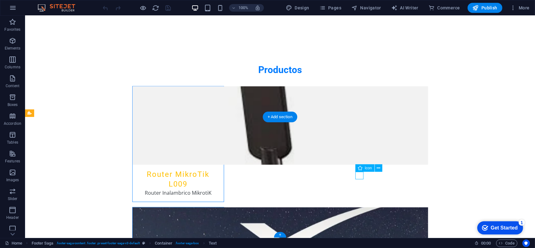
select select "px"
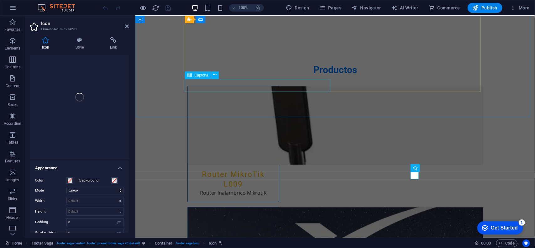
scroll to position [18, 0]
type input "585Rp"
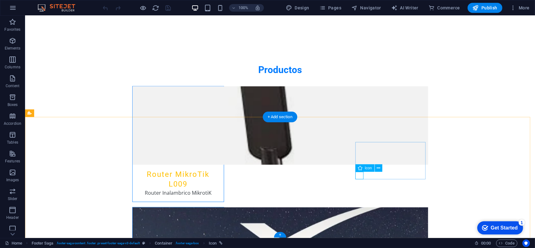
select select "xMidYMid"
select select "px"
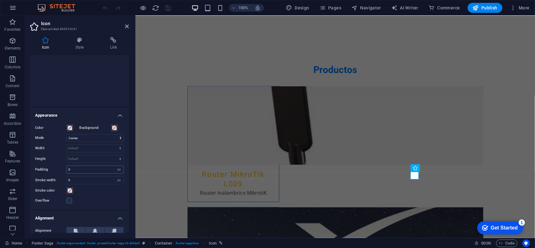
scroll to position [125, 0]
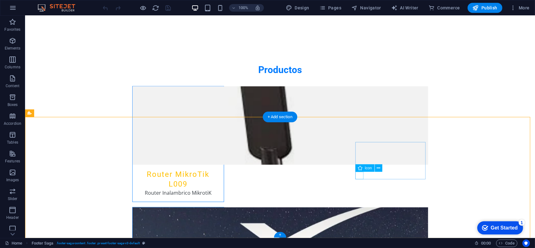
click at [383, 169] on button at bounding box center [386, 168] width 8 height 8
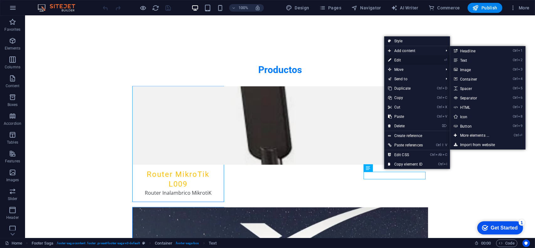
click at [400, 60] on link "⏎ Edit" at bounding box center [405, 59] width 42 height 9
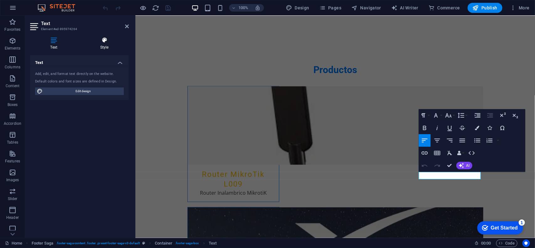
click at [100, 43] on h4 "Style" at bounding box center [104, 43] width 49 height 13
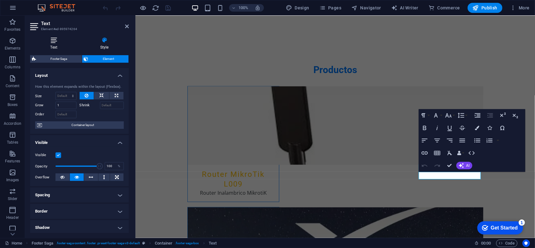
click at [53, 44] on h4 "Text" at bounding box center [55, 43] width 50 height 13
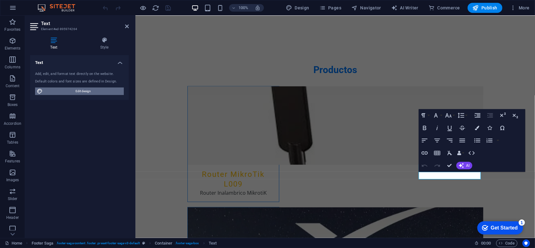
click at [74, 91] on span "Edit design" at bounding box center [82, 91] width 77 height 8
select select "px"
select select "200"
select select "px"
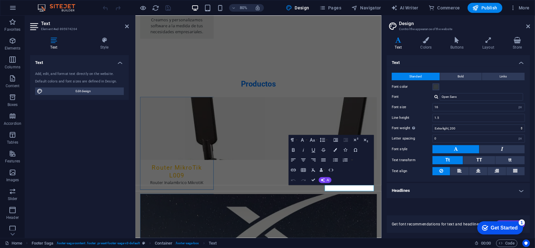
scroll to position [982, 0]
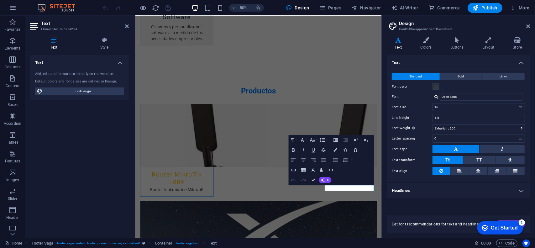
click at [529, 23] on h2 "Design" at bounding box center [464, 24] width 131 height 6
click at [528, 26] on icon at bounding box center [528, 26] width 4 height 5
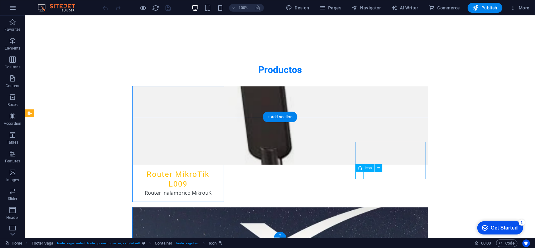
select select "xMidYMid"
select select "px"
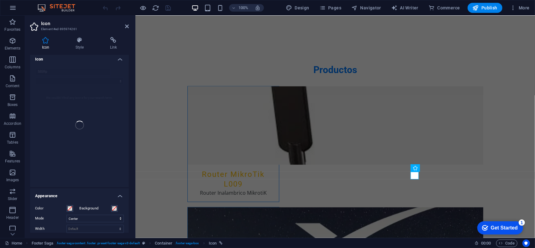
scroll to position [0, 0]
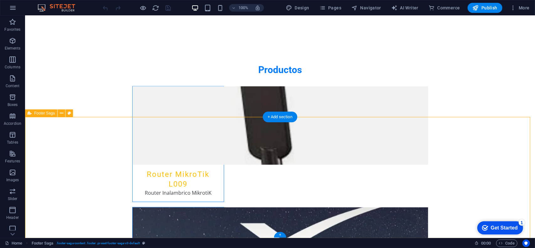
select select "xMidYMid"
select select "px"
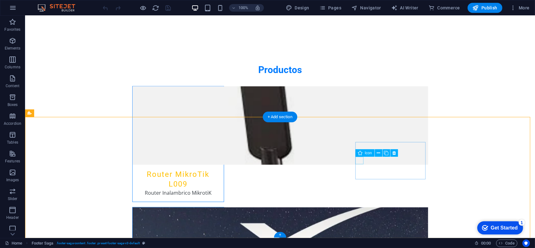
select select "px"
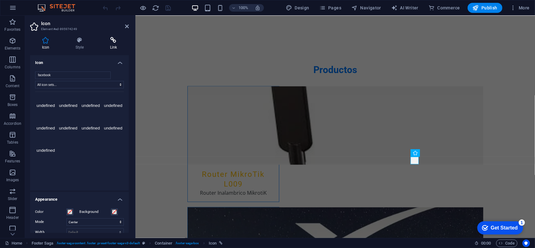
click at [109, 47] on h4 "Link" at bounding box center [113, 43] width 31 height 13
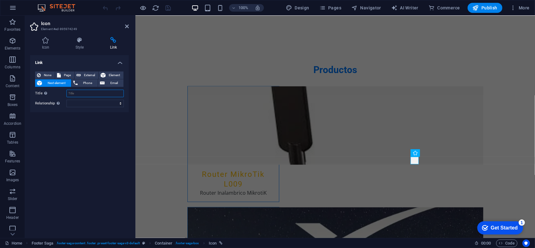
click at [79, 94] on input "Title Additional link description, should not be the same as the link text. The…" at bounding box center [94, 94] width 57 height 8
click at [85, 95] on input "Title Additional link description, should not be the same as the link text. The…" at bounding box center [94, 94] width 57 height 8
paste input "https://www.facebook.com/profile.php?id=100089445769495"
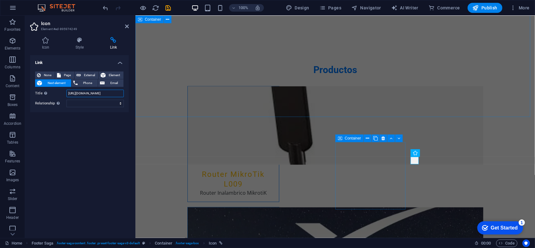
type input "https://www.facebook.com/profile.php?id=100089445769495"
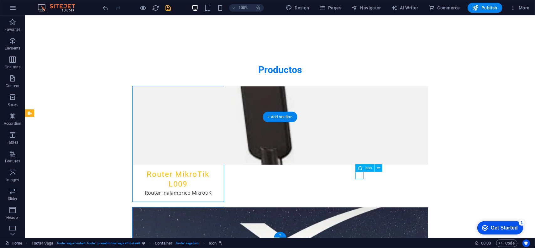
select select "xMidYMid"
select select "px"
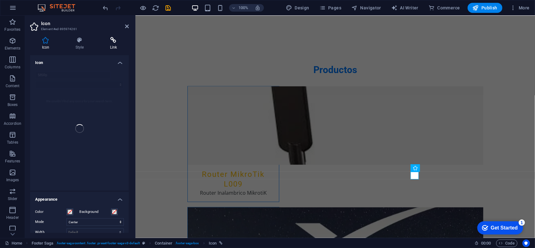
click at [105, 49] on h4 "Link" at bounding box center [113, 43] width 31 height 13
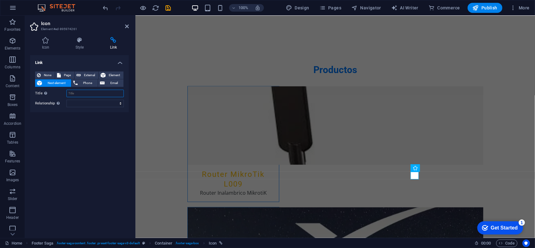
click at [79, 91] on input "Title Additional link description, should not be the same as the link text. The…" at bounding box center [94, 94] width 57 height 8
paste input "https://www.instagram.com/newfactorygo/"
type input "https://www.instagram.com/newfactorygo/"
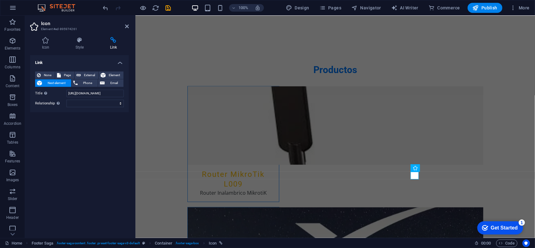
click at [82, 127] on div "Link None Page External Element Next element Phone Email Page Home Subpage Lega…" at bounding box center [79, 144] width 99 height 178
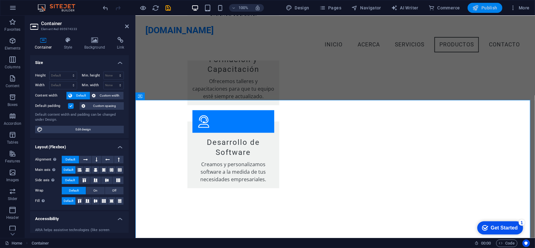
click at [485, 10] on span "Publish" at bounding box center [484, 8] width 25 height 6
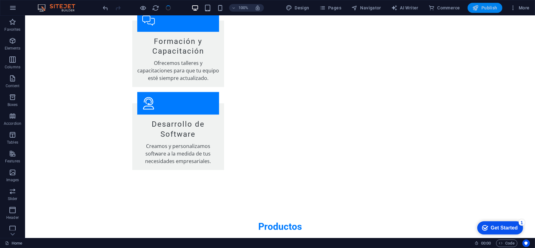
click at [483, 6] on span "Publish" at bounding box center [484, 8] width 25 height 6
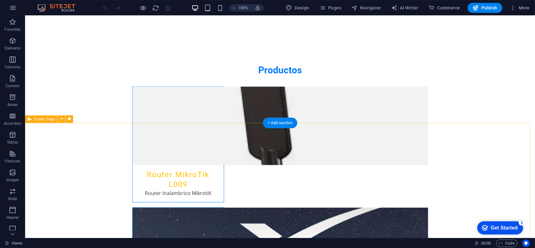
scroll to position [990, 0]
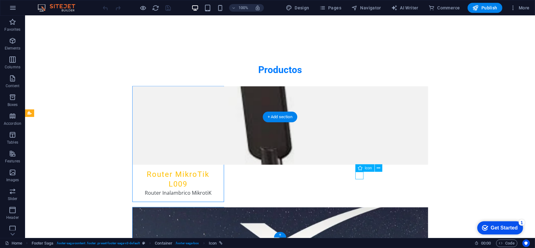
select select "xMidYMid"
select select "px"
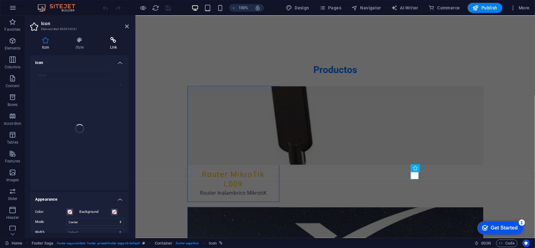
click at [115, 40] on icon at bounding box center [113, 40] width 31 height 6
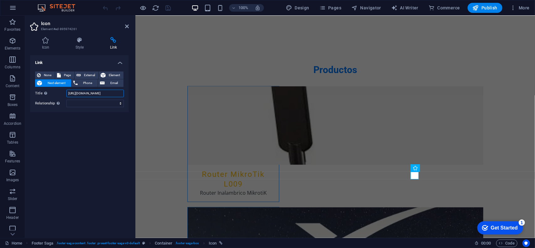
click at [76, 92] on input "https://www.instagram.com/newfactorygo/" at bounding box center [94, 94] width 57 height 8
drag, startPoint x: 203, startPoint y: 107, endPoint x: 138, endPoint y: 92, distance: 66.2
click at [86, 95] on input "https://www.instagram.com/newfactorygo/" at bounding box center [94, 94] width 57 height 8
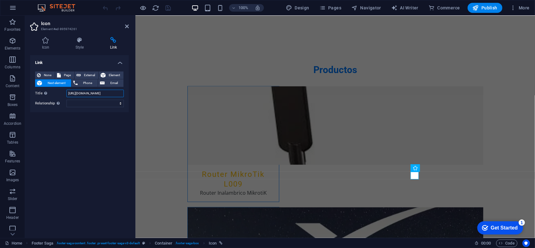
click at [86, 95] on input "https://www.instagram.com/newfactorygo/" at bounding box center [94, 94] width 57 height 8
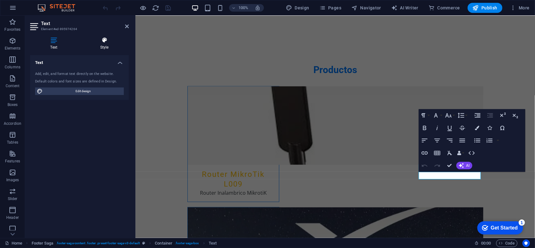
click at [105, 43] on icon at bounding box center [104, 40] width 49 height 6
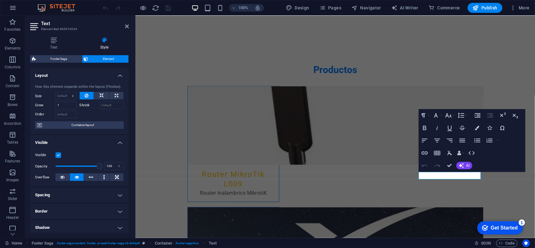
click at [123, 29] on header "Text Element #ed-895974264" at bounding box center [79, 24] width 99 height 16
click at [126, 25] on icon at bounding box center [127, 26] width 4 height 5
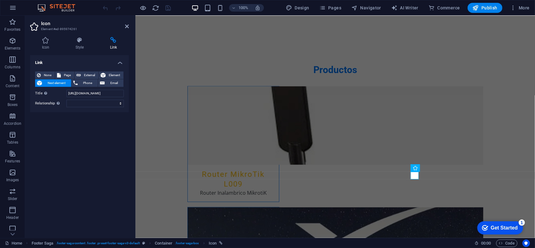
click at [109, 50] on div "Icon Style Link Icon social Appearance Color Background Mode Scale Left Center …" at bounding box center [79, 135] width 99 height 196
click at [111, 46] on h4 "Link" at bounding box center [113, 43] width 31 height 13
click at [67, 75] on span "Page" at bounding box center [68, 75] width 10 height 8
select select
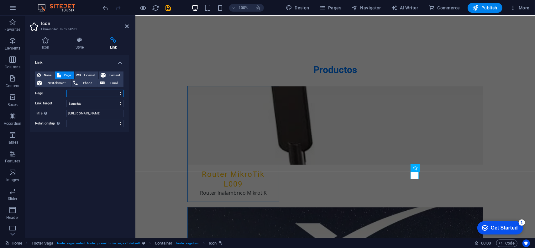
click at [78, 92] on select "Home Subpage Legal Notice Privacy" at bounding box center [94, 94] width 57 height 8
click at [55, 179] on div "Link None Page External Element Next element Phone Email Page Home Subpage Lega…" at bounding box center [79, 144] width 99 height 178
click at [79, 123] on select "alternate author bookmark external help license next nofollow noreferrer noopen…" at bounding box center [94, 124] width 57 height 8
click at [51, 154] on div "Link None Page External Element Next element Phone Email Page Home Subpage Lega…" at bounding box center [79, 144] width 99 height 178
click at [80, 104] on select "New tab Same tab Overlay" at bounding box center [94, 104] width 57 height 8
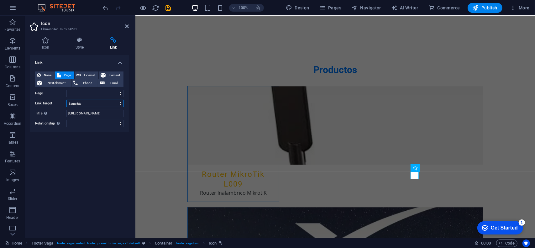
click at [80, 104] on select "New tab Same tab Overlay" at bounding box center [94, 104] width 57 height 8
click at [90, 78] on span "External" at bounding box center [90, 75] width 14 height 8
select select "blank"
paste input "https://www.instagram.com/newfactorygo/"
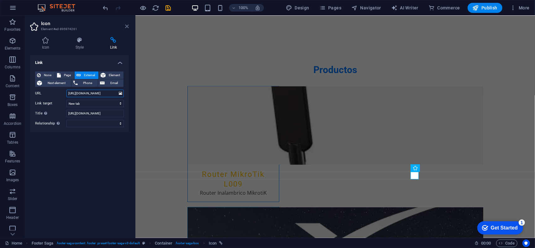
type input "https://www.instagram.com/newfactorygo/"
click at [127, 27] on icon at bounding box center [127, 26] width 4 height 5
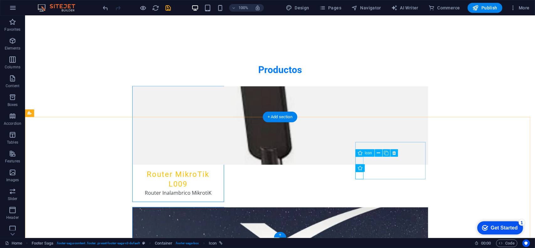
select select "xMidYMid"
select select "px"
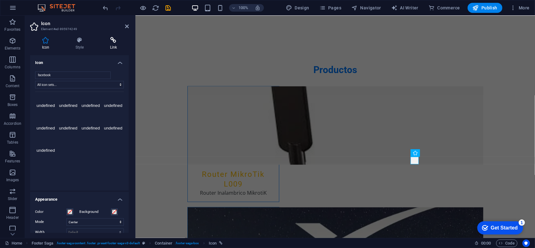
click at [107, 44] on h4 "Link" at bounding box center [113, 43] width 31 height 13
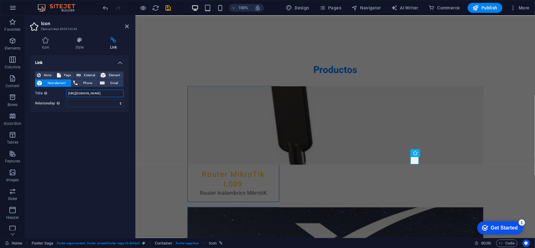
click at [101, 91] on input "https://www.facebook.com/profile.php?id=100089445769495" at bounding box center [94, 94] width 57 height 8
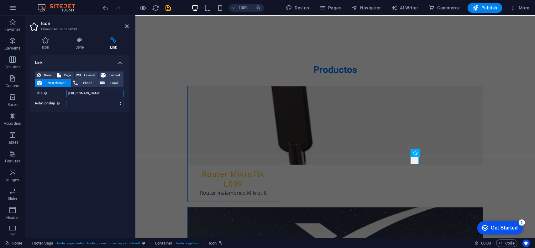
click at [90, 94] on input "https://www.facebook.com/profile.php?id=100089445769495" at bounding box center [94, 94] width 57 height 8
drag, startPoint x: 220, startPoint y: 108, endPoint x: 151, endPoint y: 96, distance: 70.1
click at [70, 93] on input "https://www.facebook.com/profile.php?id=100089445769495" at bounding box center [94, 94] width 57 height 8
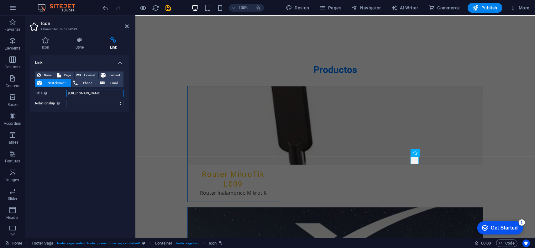
scroll to position [0, 32]
drag, startPoint x: 204, startPoint y: 108, endPoint x: 139, endPoint y: 94, distance: 65.7
click at [117, 93] on input "https://www.facebook.com/profile.php?id=100089445769495" at bounding box center [94, 94] width 57 height 8
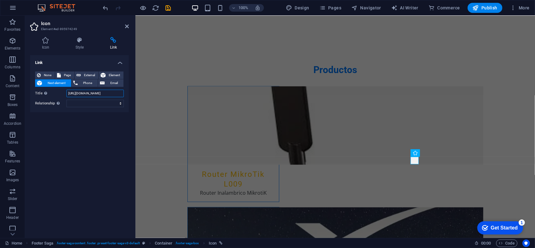
click at [117, 93] on input "https://www.facebook.com/profile.php?id=100089445769495" at bounding box center [94, 94] width 57 height 8
click at [90, 75] on span "External" at bounding box center [90, 75] width 14 height 8
select select "blank"
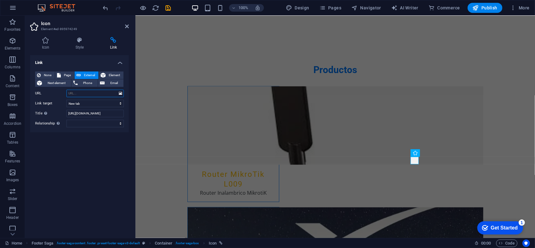
paste input "https://www.facebook.com/profile.php?id=100089445769495"
type input "https://www.facebook.com/profile.php?id=100089445769495"
click at [73, 155] on div "Link None Page External Element Next element Phone Email Page Home Subpage Lega…" at bounding box center [79, 144] width 99 height 178
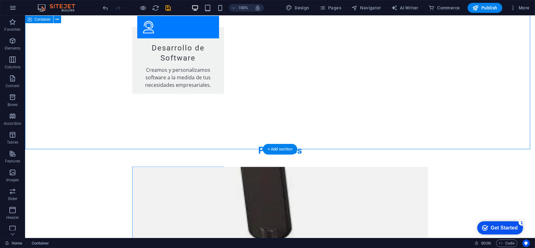
scroll to position [896, 0]
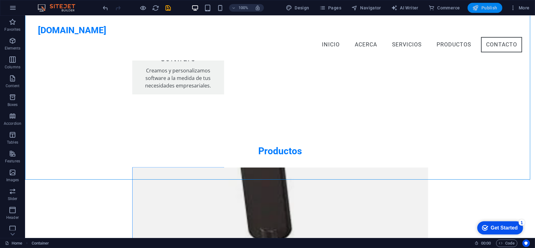
click at [485, 7] on span "Publish" at bounding box center [484, 8] width 25 height 6
